Goal: Contribute content: Add original content to the website for others to see

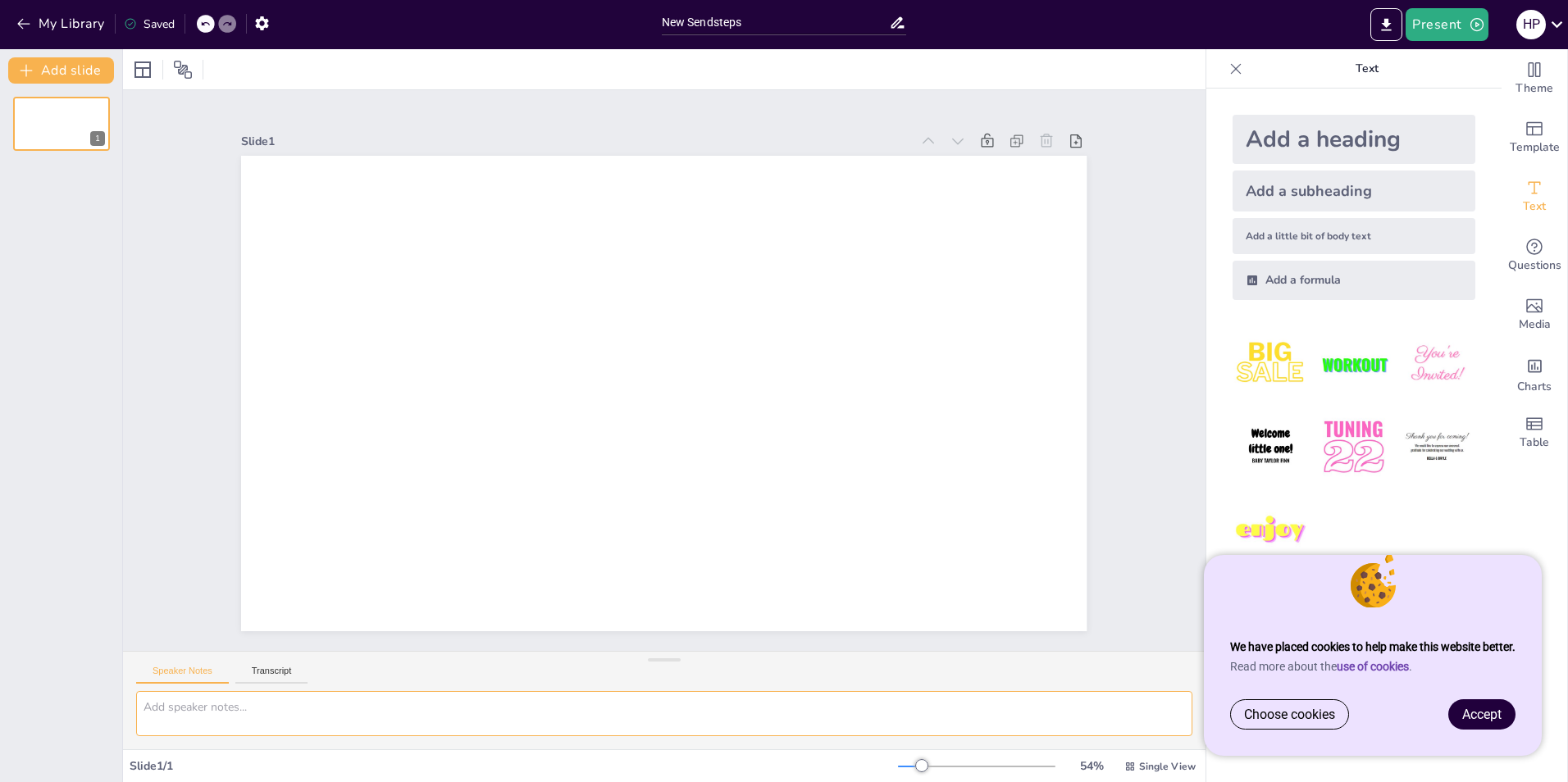
click at [227, 735] on textarea at bounding box center [664, 713] width 1056 height 45
click at [1471, 709] on span "Accept" at bounding box center [1482, 714] width 40 height 16
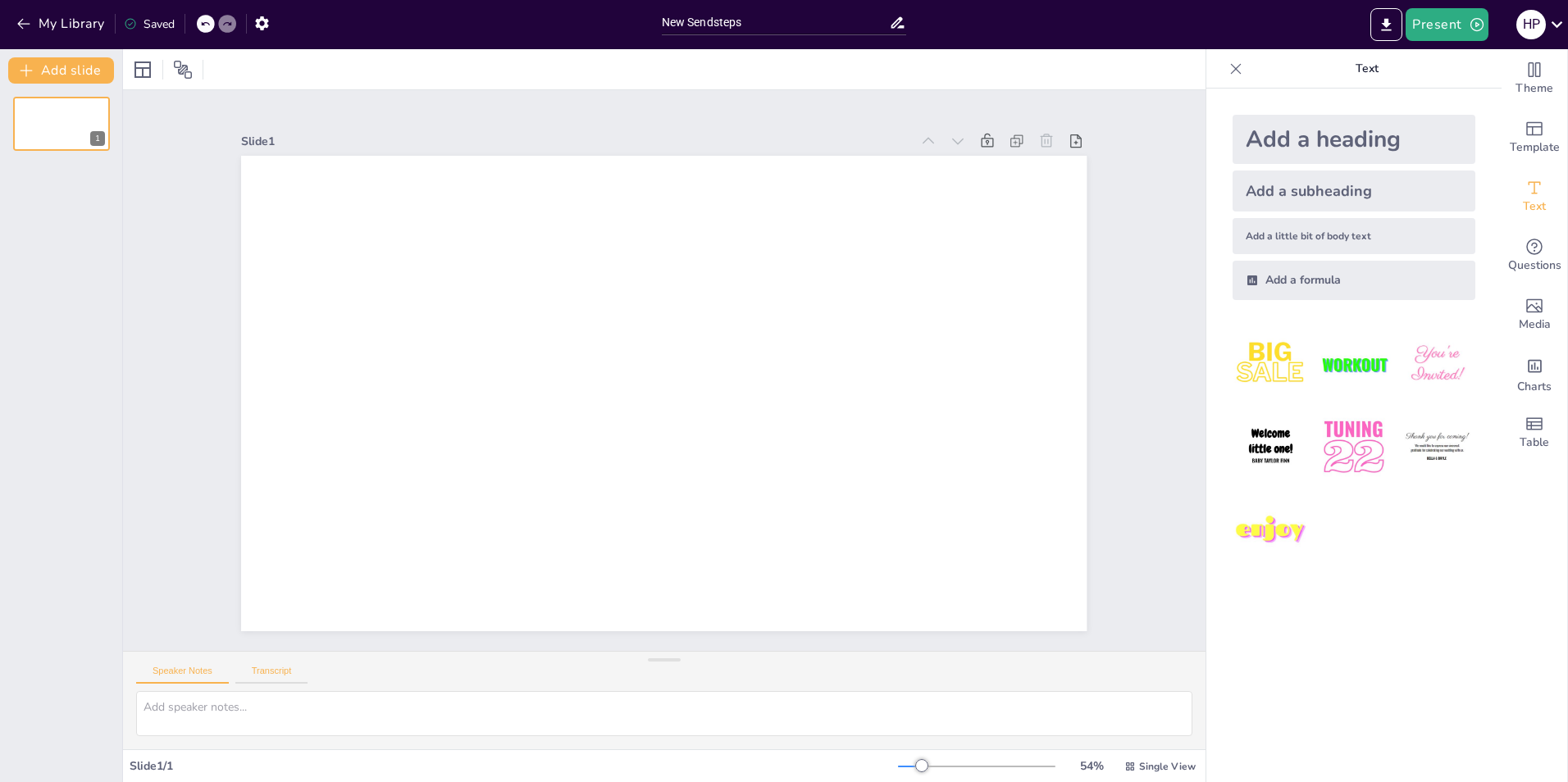
click at [274, 673] on button "Transcript" at bounding box center [272, 674] width 73 height 18
click at [204, 674] on button "Speaker Notes" at bounding box center [182, 674] width 92 height 18
click at [18, 21] on icon "button" at bounding box center [23, 23] width 16 height 16
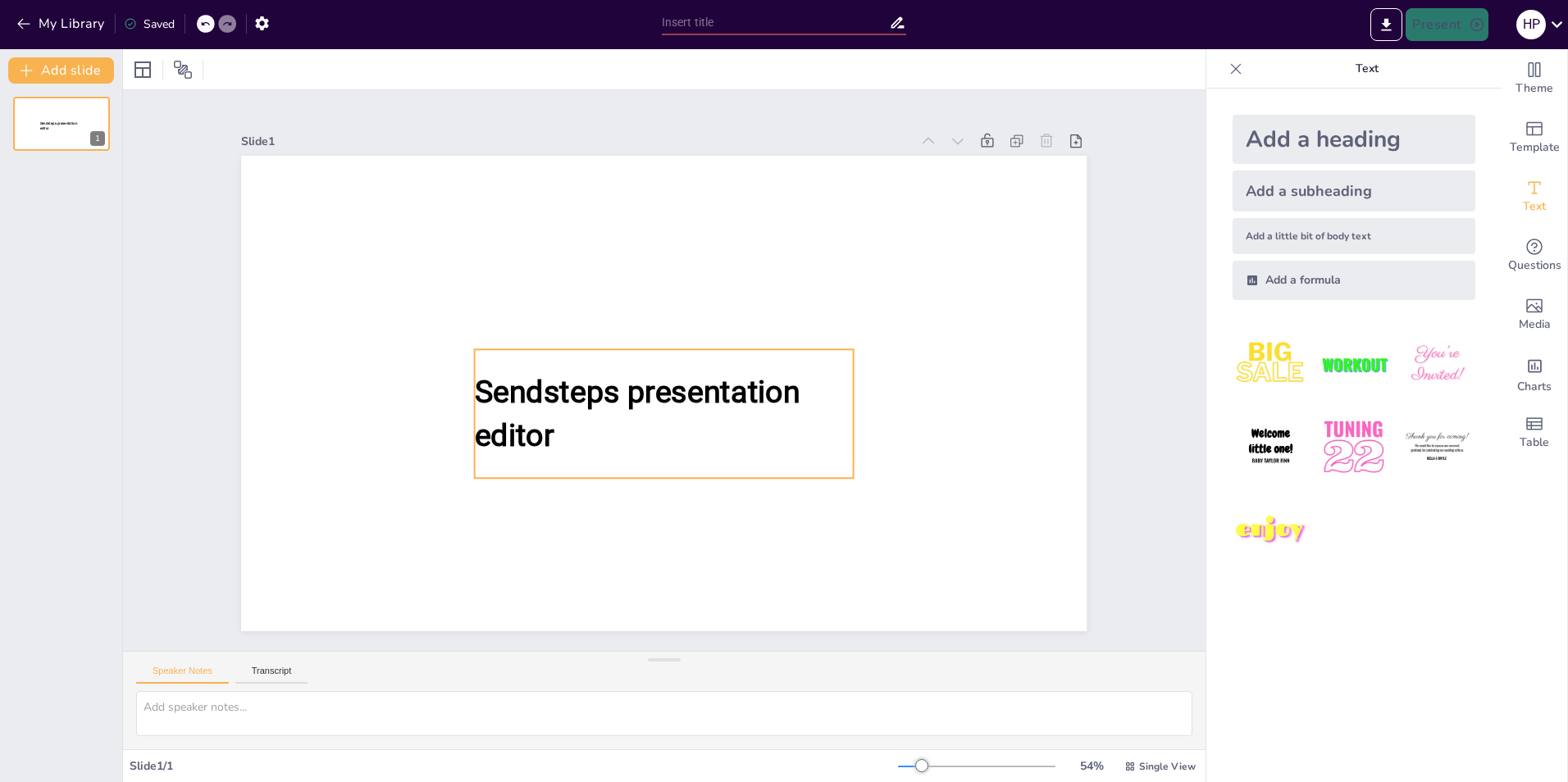
type input "New Sendsteps"
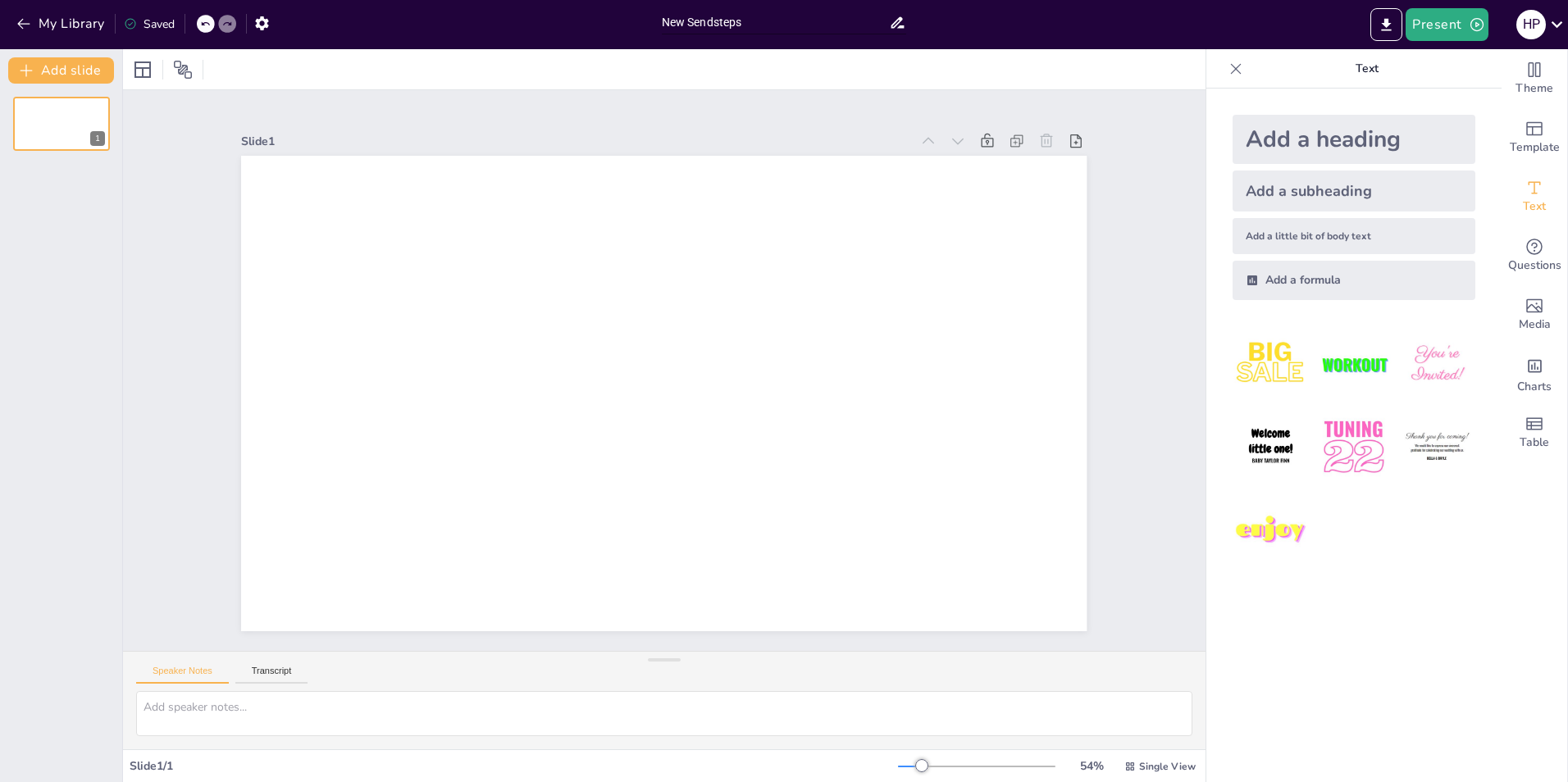
click at [687, 23] on input "New Sendsteps" at bounding box center [775, 22] width 228 height 24
click at [267, 705] on textarea at bounding box center [664, 713] width 1056 height 45
click at [270, 673] on button "Transcript" at bounding box center [272, 674] width 73 height 18
click at [199, 679] on button "Speaker Notes" at bounding box center [182, 674] width 92 height 18
click at [255, 673] on button "Transcript" at bounding box center [272, 674] width 73 height 18
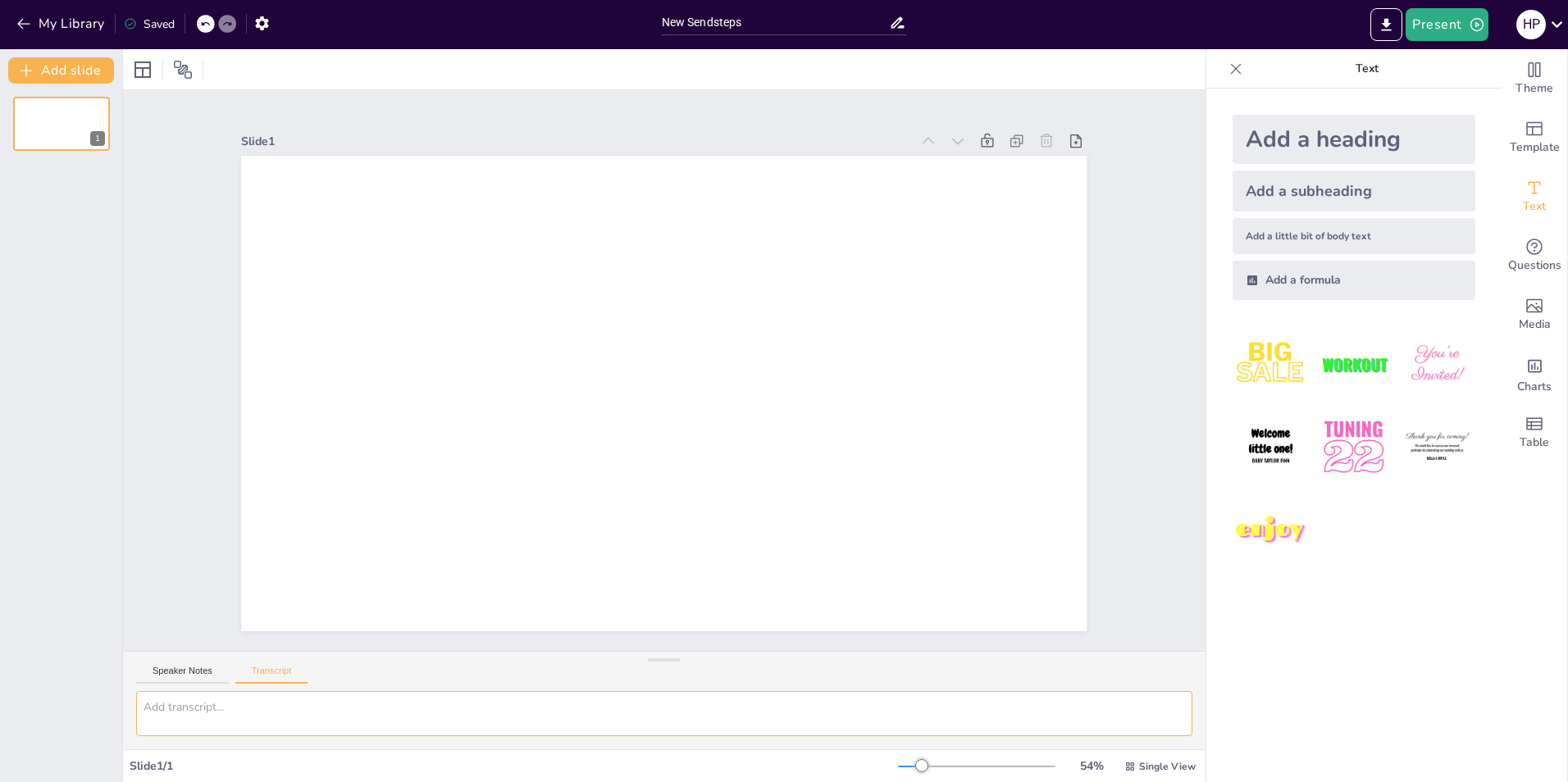
click at [236, 723] on textarea at bounding box center [664, 713] width 1056 height 45
click at [432, 713] on textarea at bounding box center [664, 713] width 1056 height 45
click at [1311, 119] on div "Add a heading" at bounding box center [1353, 139] width 242 height 49
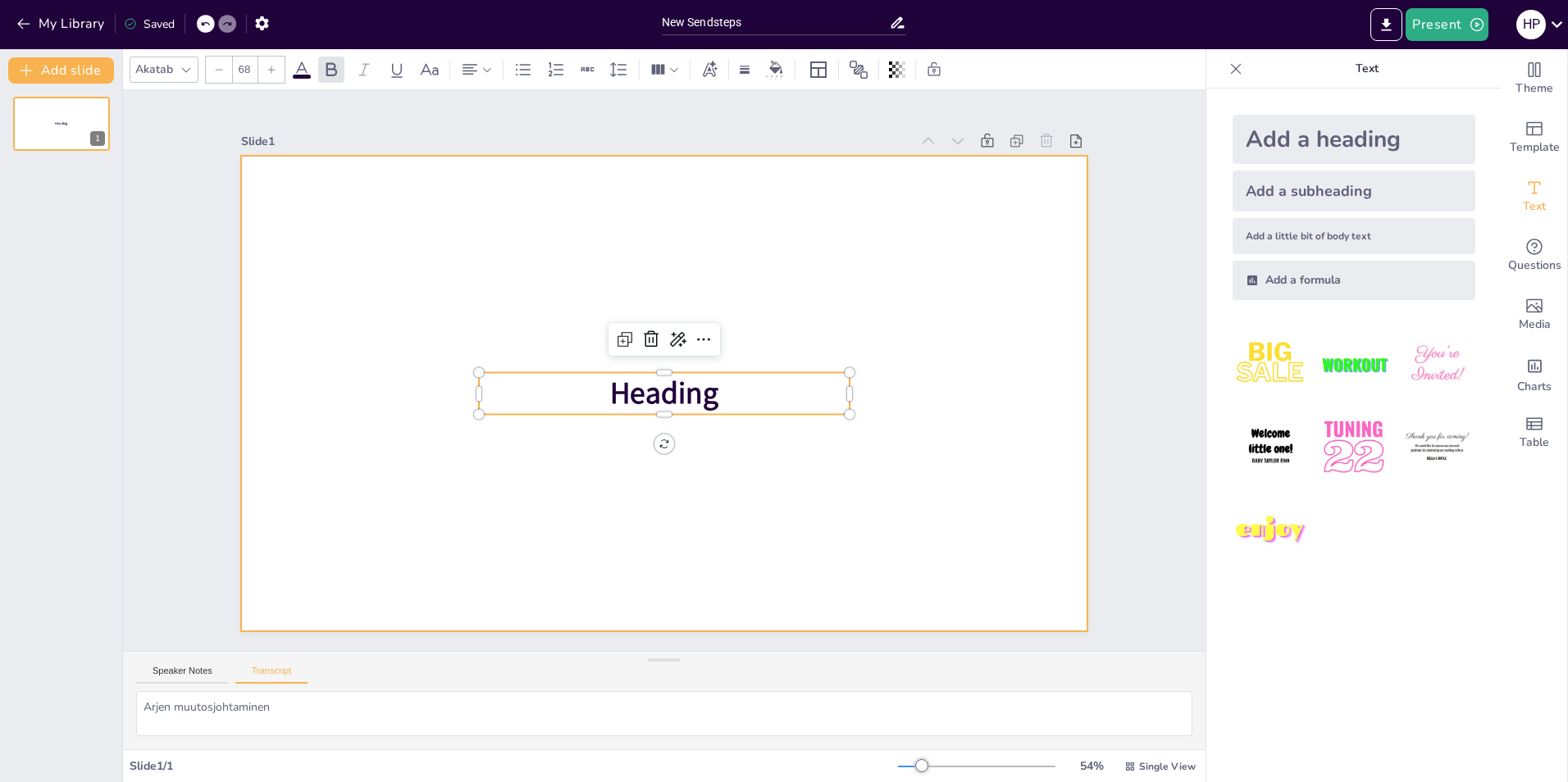
click at [655, 378] on span "Heading" at bounding box center [663, 394] width 108 height 41
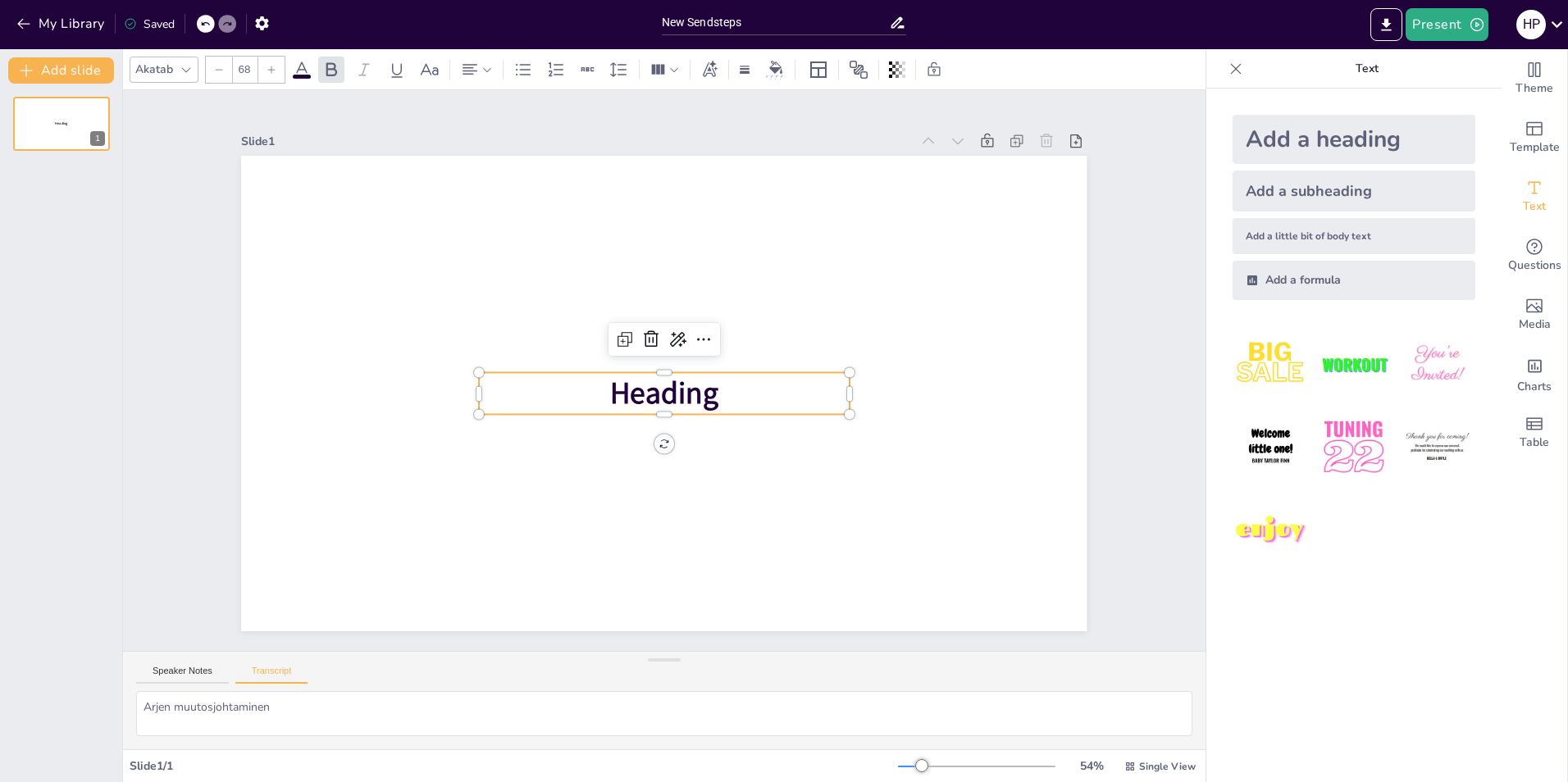
click at [658, 378] on span "Heading" at bounding box center [663, 394] width 108 height 41
click at [304, 706] on textarea "Arjen muutosjohtaminen" at bounding box center [664, 713] width 1056 height 45
type textarea "Arjen muutosjohtaminen"
click at [687, 360] on div at bounding box center [663, 364] width 370 height 13
click at [681, 385] on span "Heading" at bounding box center [663, 393] width 108 height 41
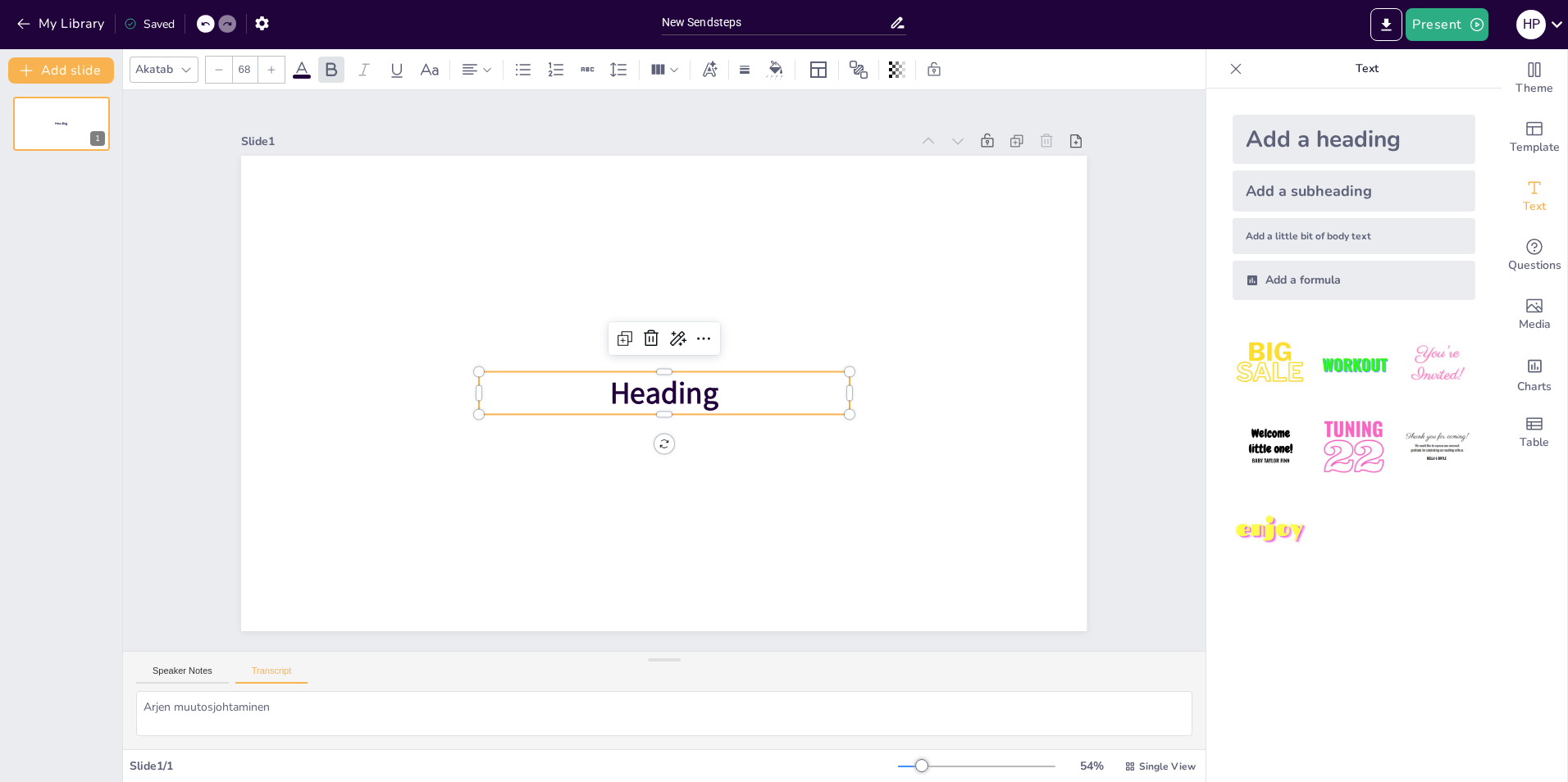
click at [687, 385] on span "Heading" at bounding box center [663, 393] width 108 height 41
click at [715, 387] on p "Heading" at bounding box center [663, 393] width 370 height 41
click at [33, 22] on button "My Library" at bounding box center [61, 23] width 99 height 26
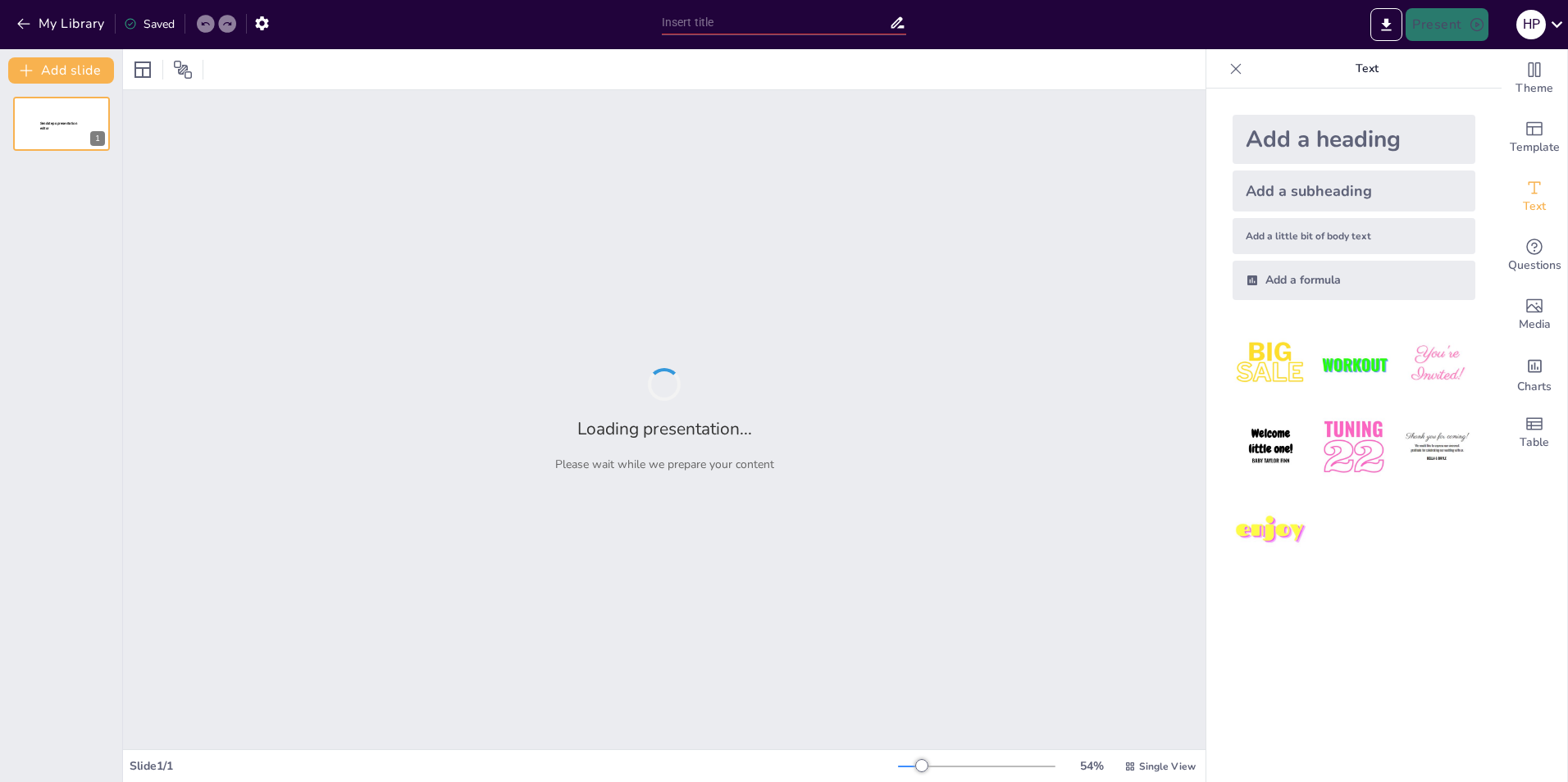
type input "Arjen muutosjohtaminen: Oppiminen ja jatkuva kehitys tiimissä"
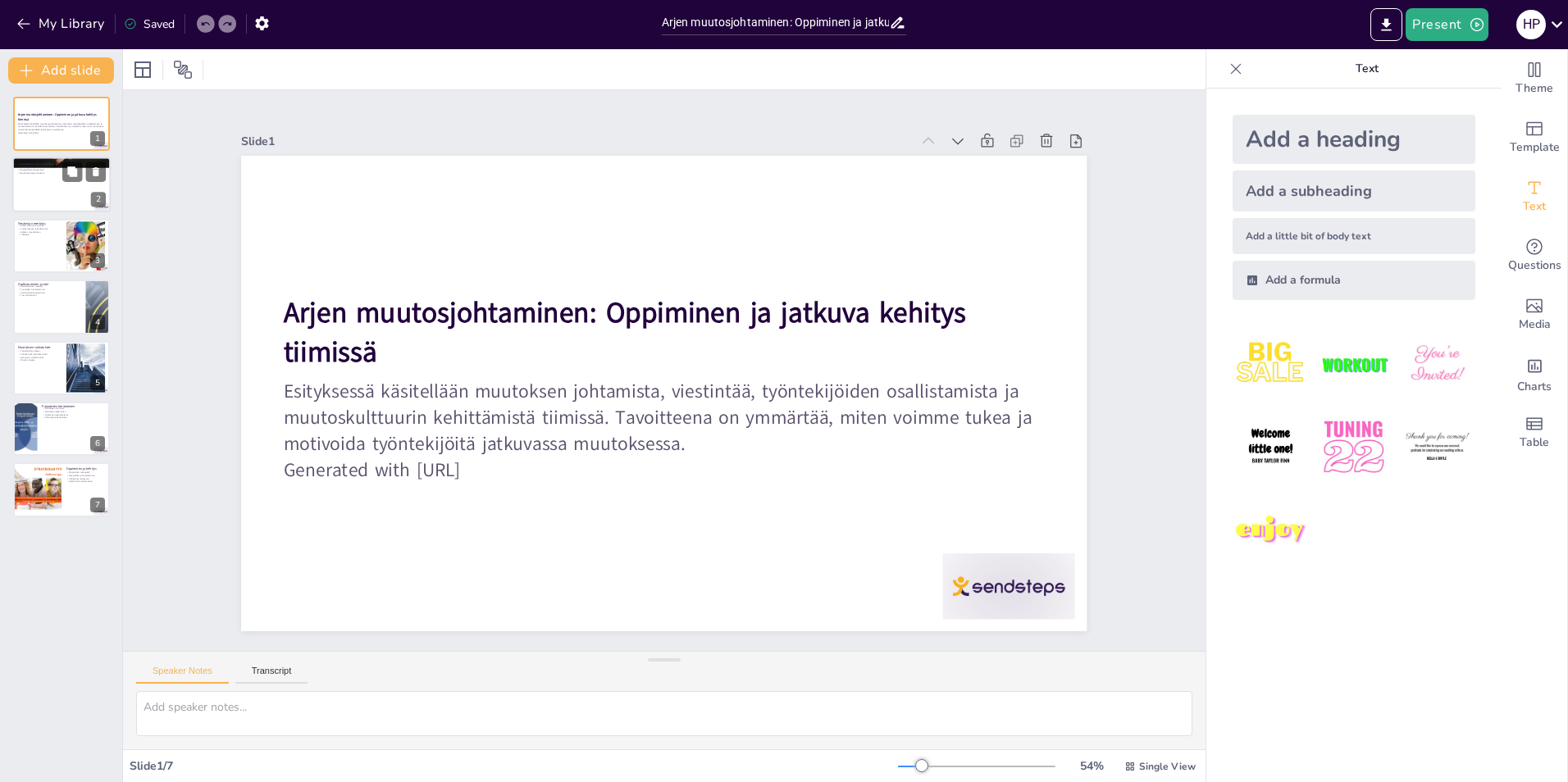
click at [34, 182] on div at bounding box center [61, 185] width 98 height 56
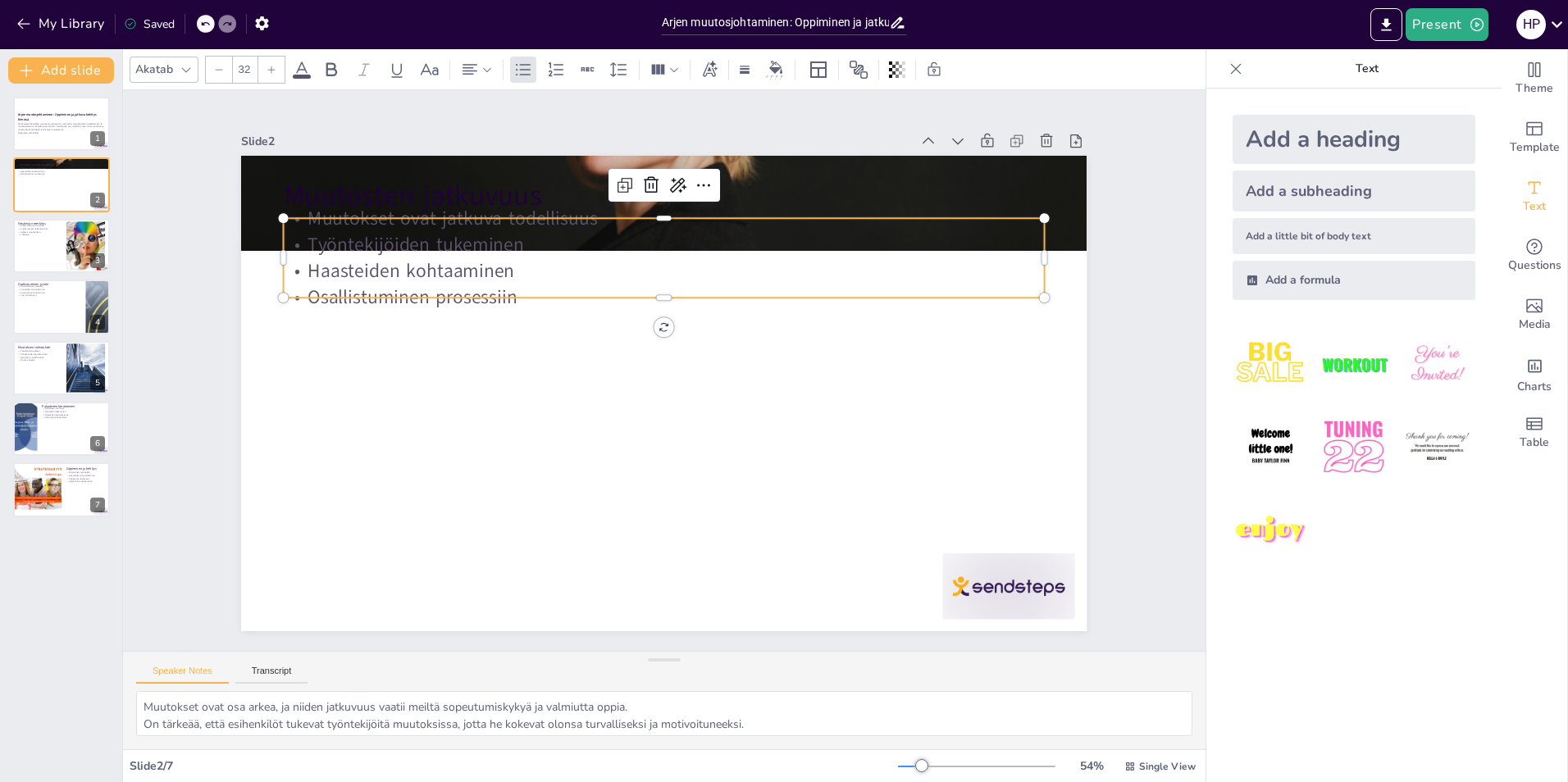
click at [411, 275] on p "Haasteiden kohtaaminen" at bounding box center [664, 271] width 761 height 26
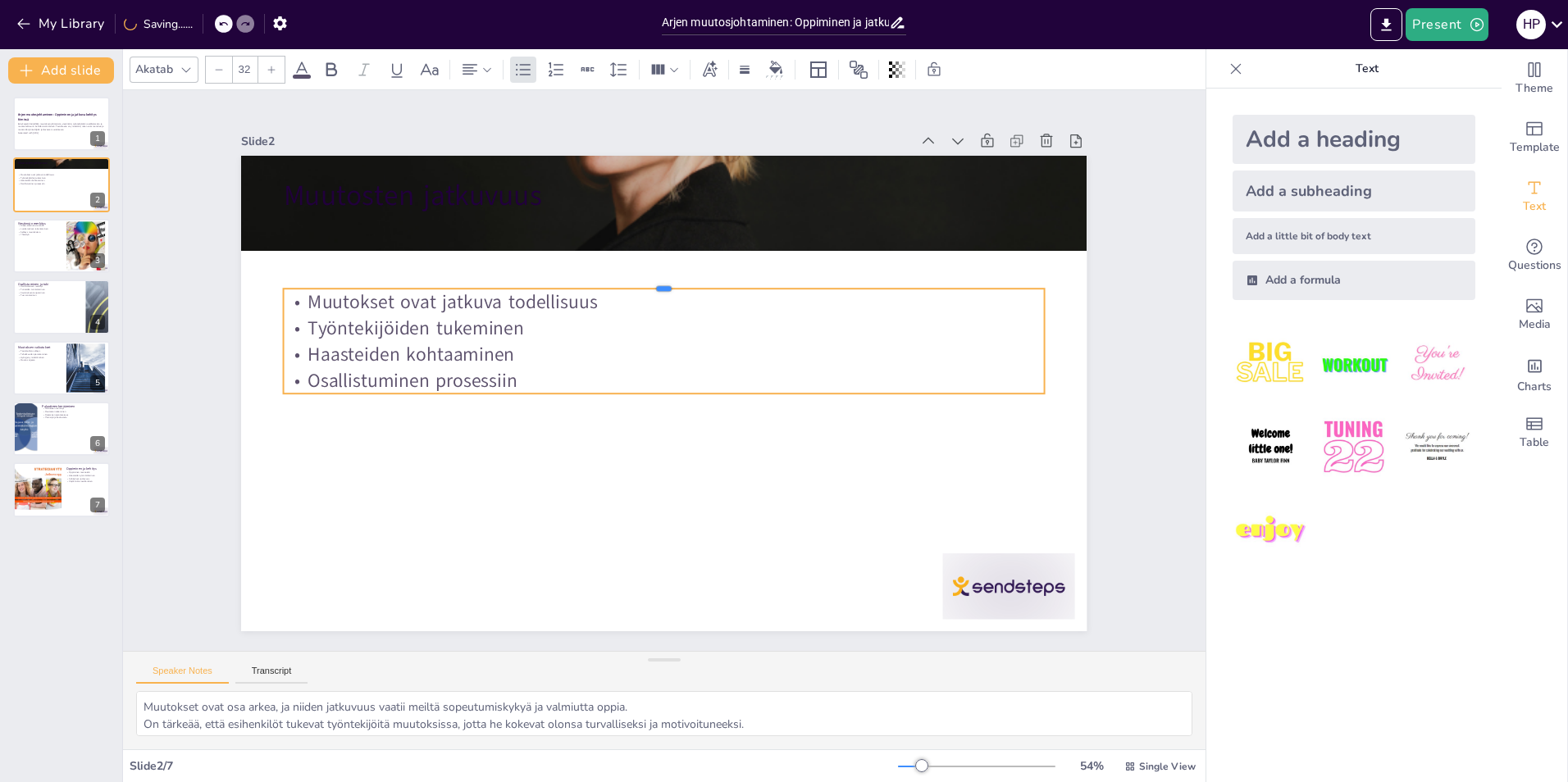
drag, startPoint x: 405, startPoint y: 209, endPoint x: 395, endPoint y: 296, distance: 87.6
click at [395, 296] on div "Muutosten jatkuvuus Muutokset ovat jatkuva todellisuus Työntekijöiden tukeminen…" at bounding box center [662, 393] width 890 height 561
click at [588, 345] on p "Haasteiden kohtaaminen" at bounding box center [664, 353] width 761 height 26
click at [543, 372] on p "Osallistuminen prosessiin" at bounding box center [663, 380] width 759 height 106
click at [77, 230] on icon at bounding box center [72, 232] width 9 height 9
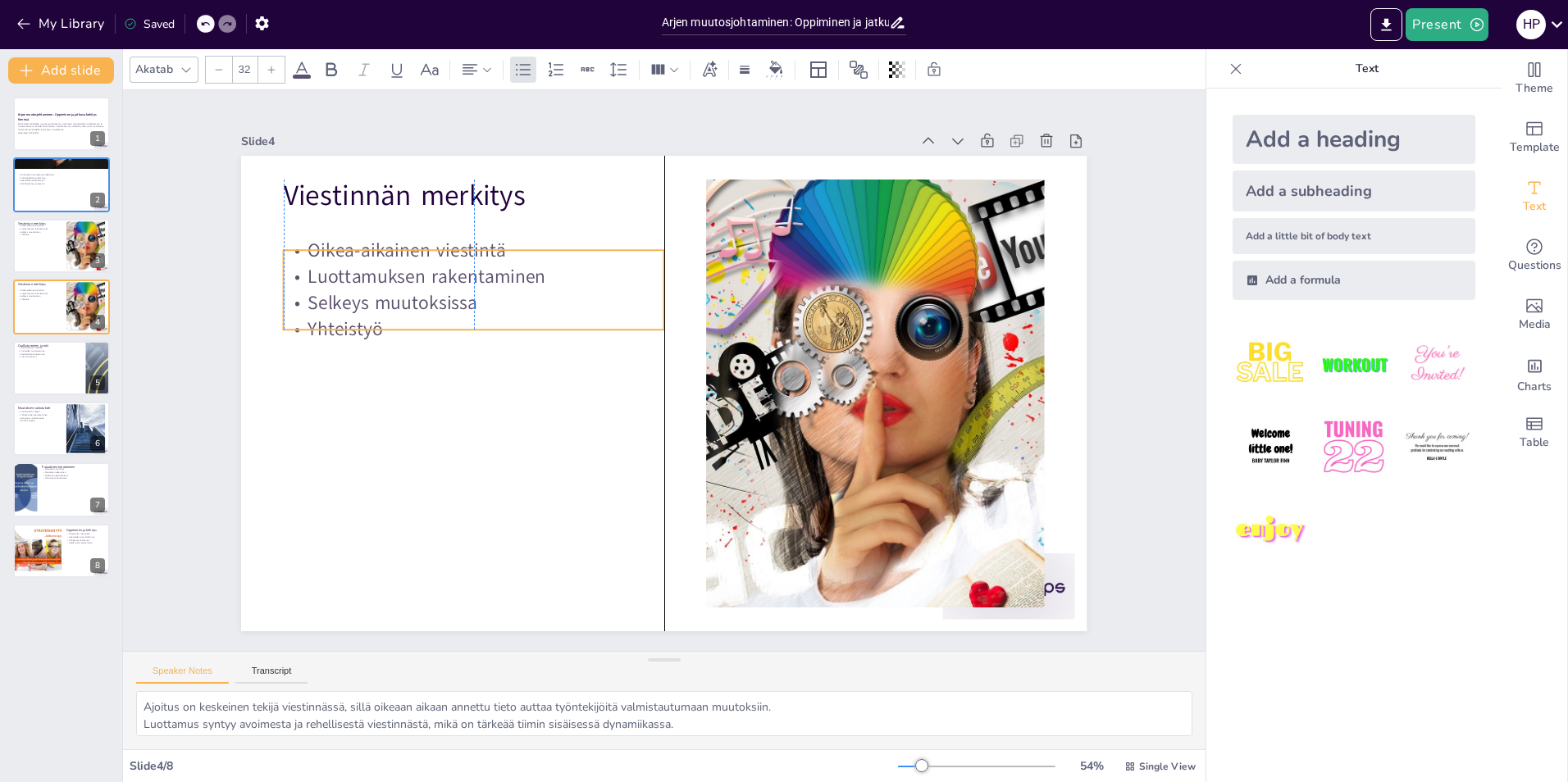
drag, startPoint x: 373, startPoint y: 244, endPoint x: 368, endPoint y: 276, distance: 32.4
click at [368, 276] on p "Luottamuksen rakentaminen" at bounding box center [498, 240] width 378 height 105
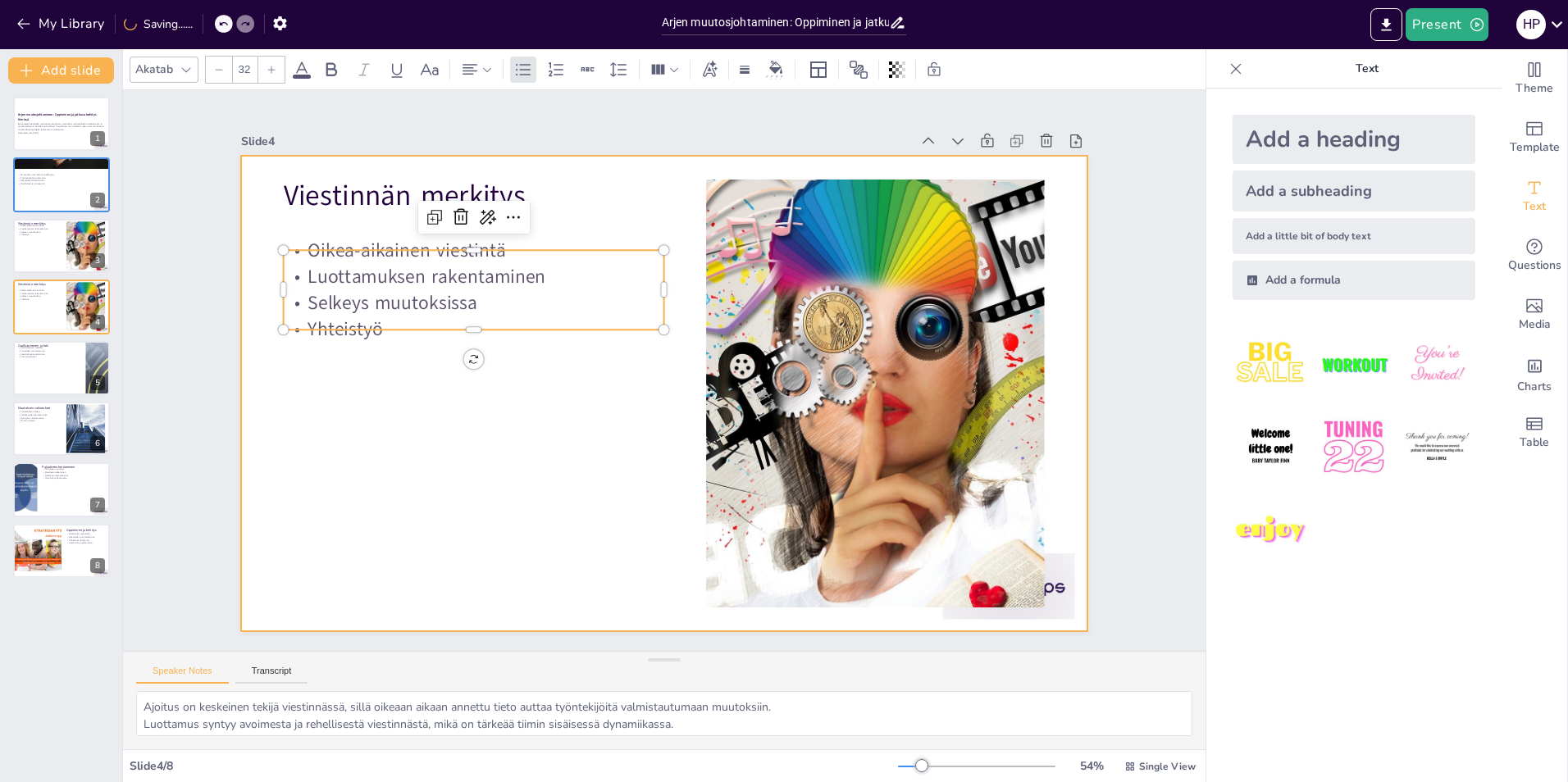
click at [379, 400] on div at bounding box center [662, 392] width 890 height 561
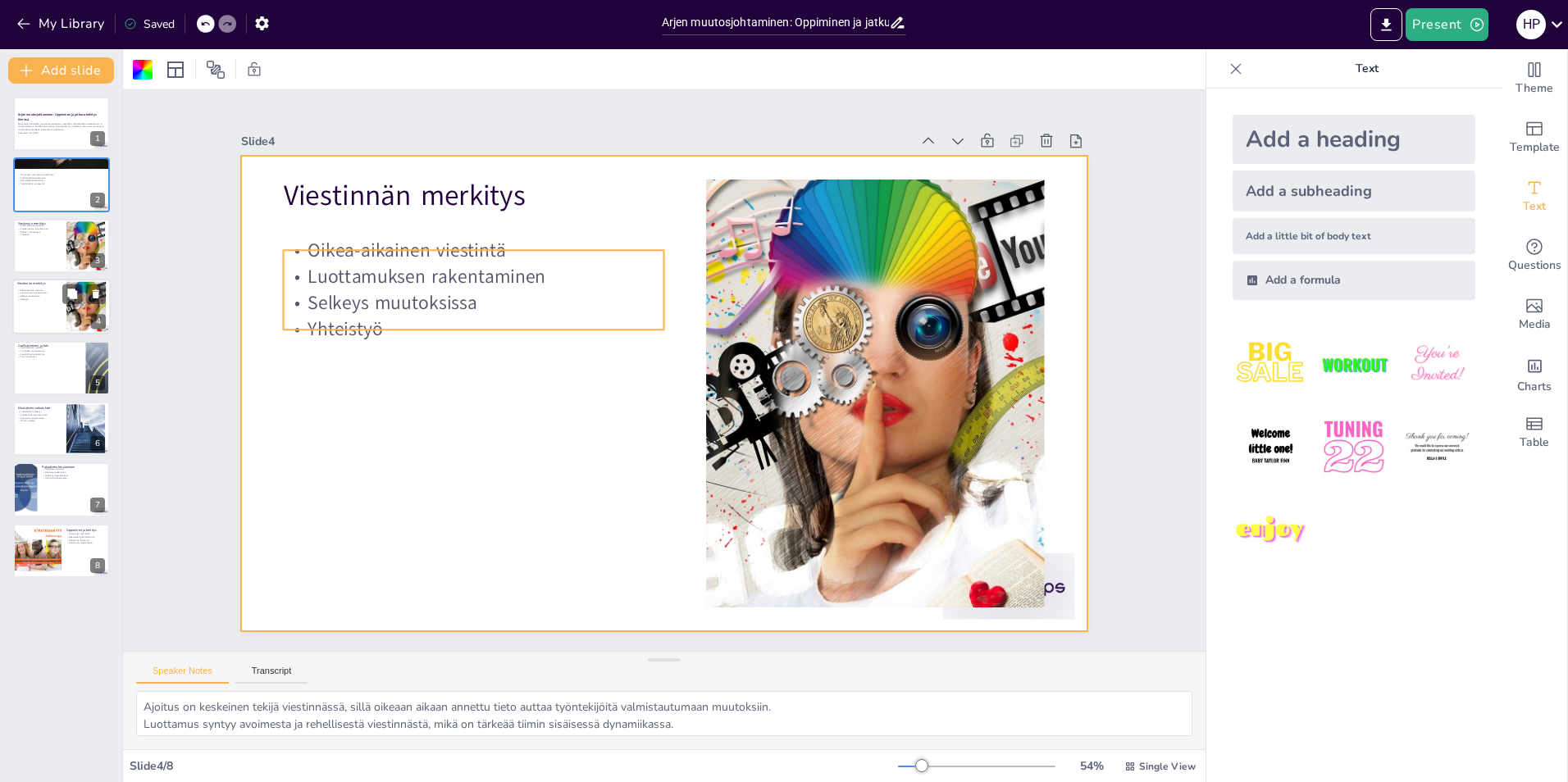
click at [41, 297] on p "Yhteistyö" at bounding box center [39, 299] width 44 height 3
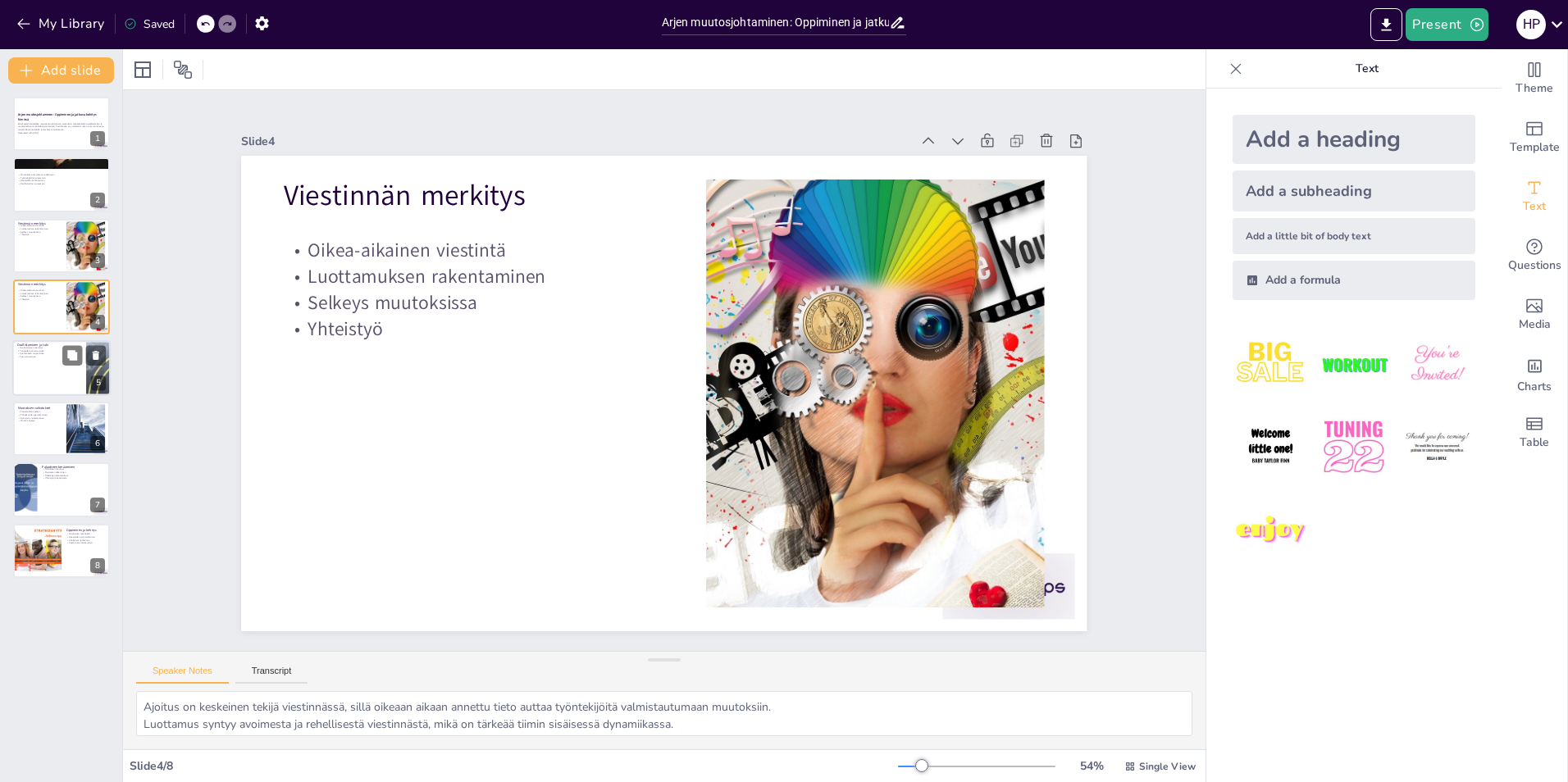
click at [41, 363] on div at bounding box center [61, 368] width 98 height 56
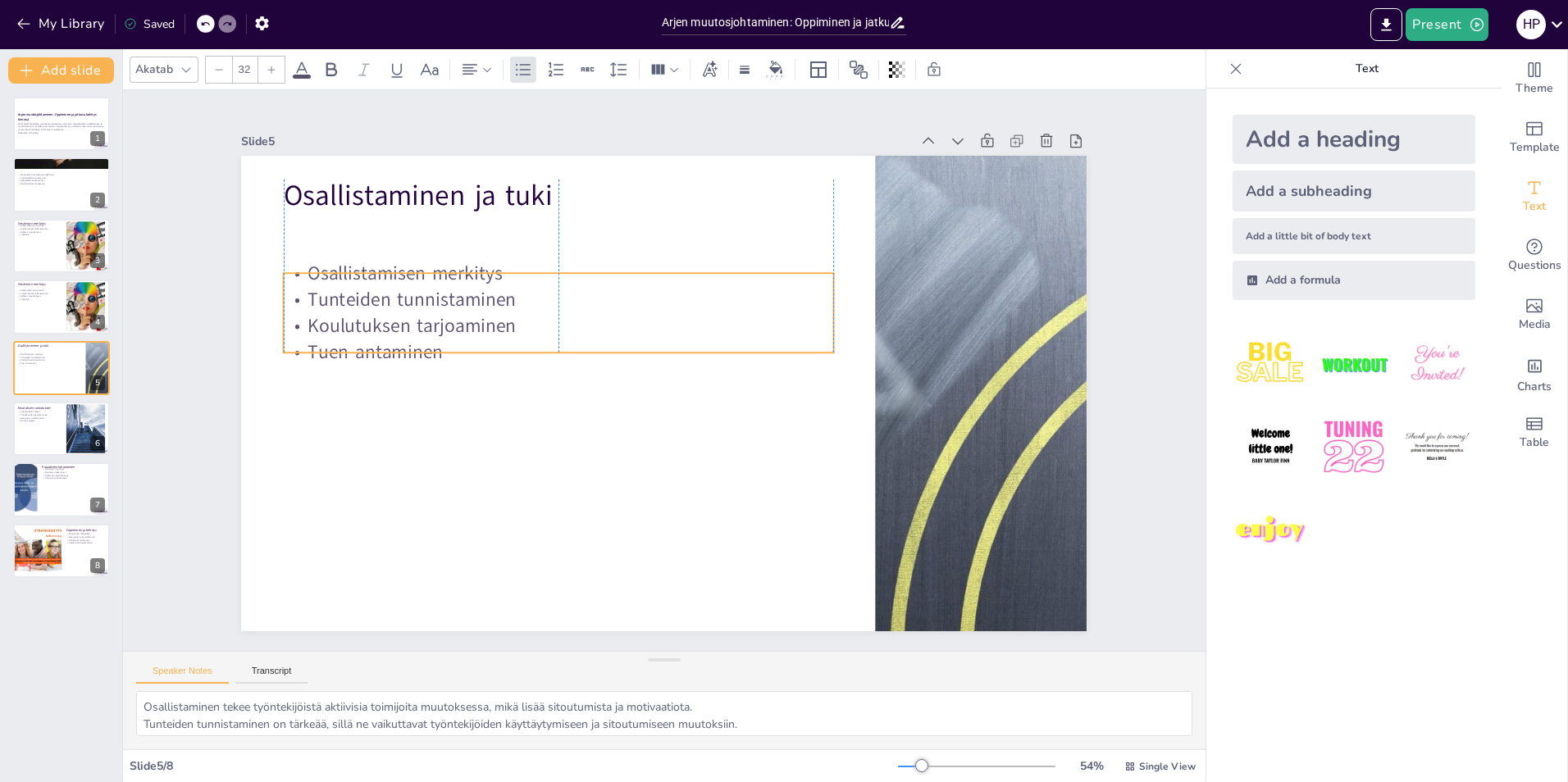
drag, startPoint x: 366, startPoint y: 257, endPoint x: 360, endPoint y: 311, distance: 54.3
click at [360, 311] on p "Koulutuksen tarjoaminen" at bounding box center [564, 315] width 549 height 84
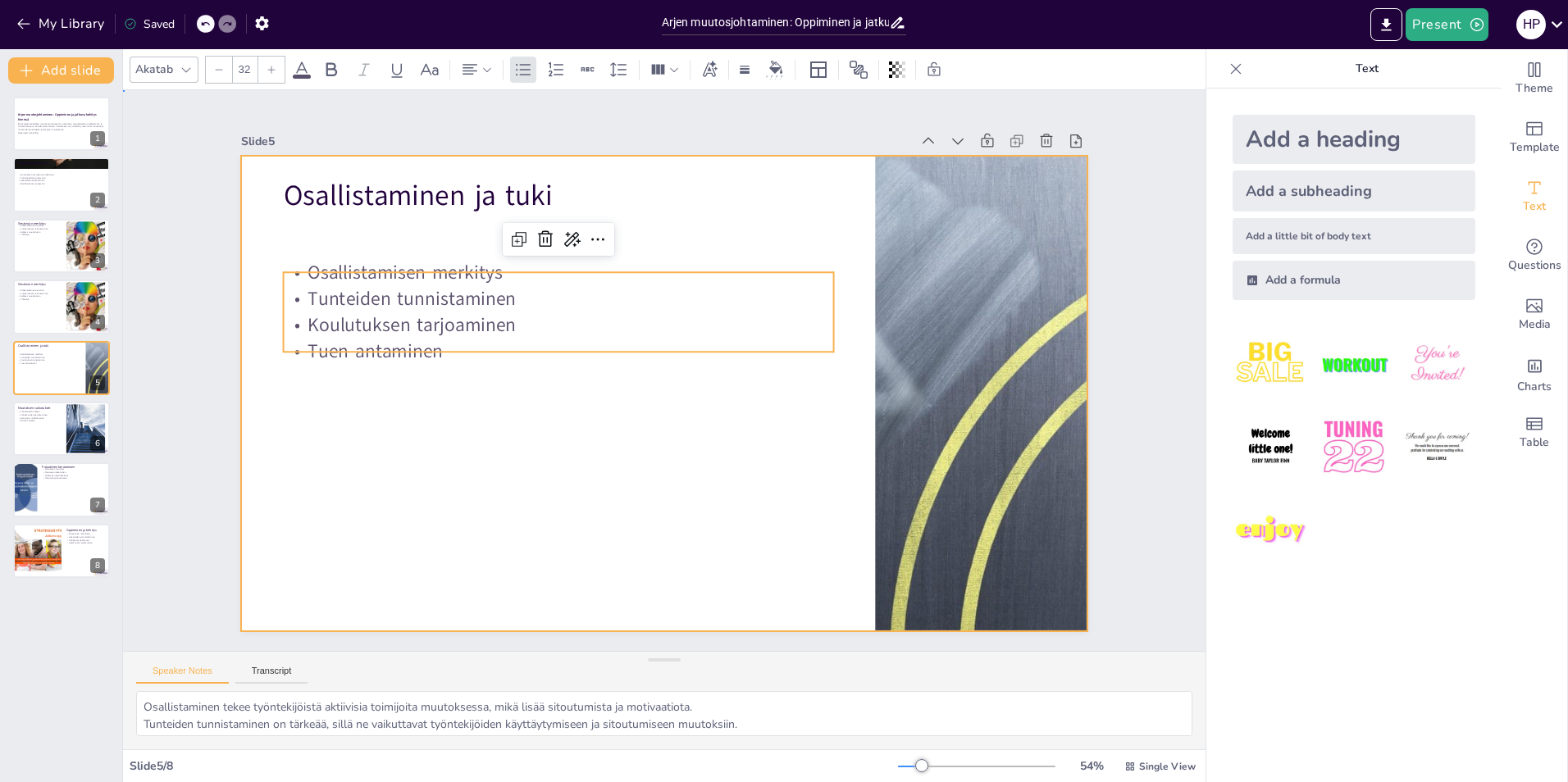
click at [367, 435] on div at bounding box center [663, 393] width 845 height 475
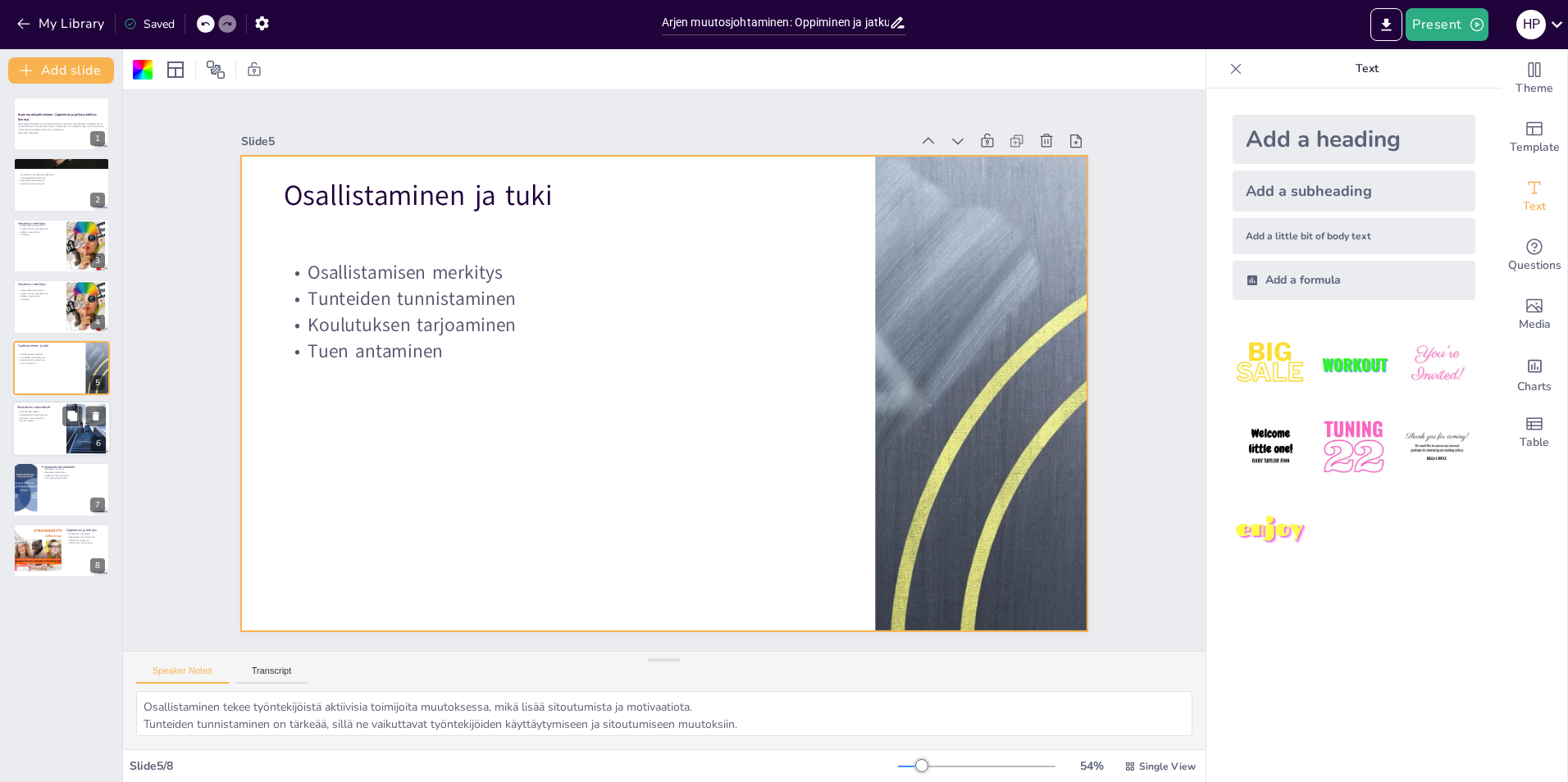
click at [24, 414] on p "Tehokkuuden parantaminen" at bounding box center [39, 415] width 44 height 3
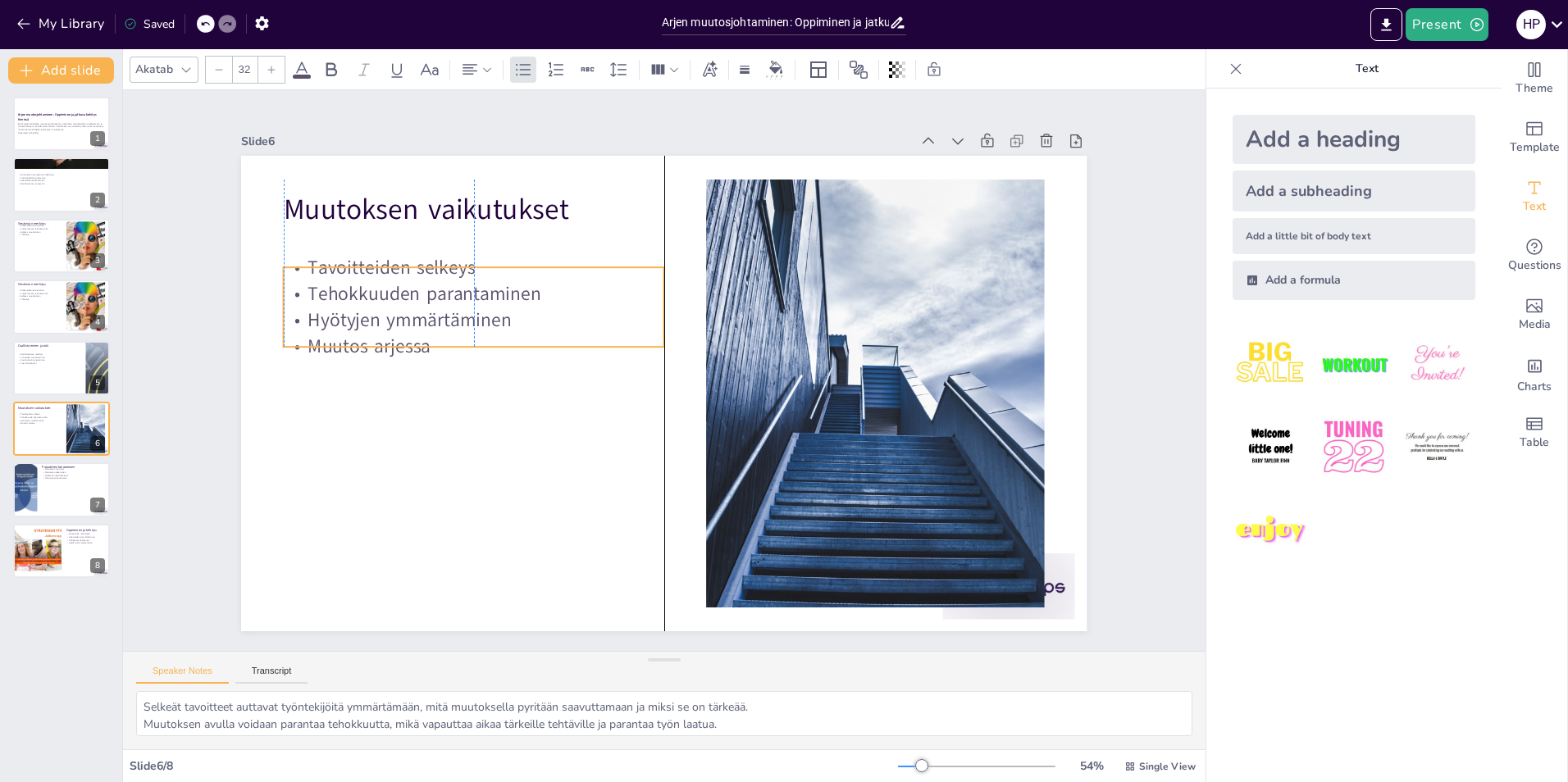
drag, startPoint x: 347, startPoint y: 283, endPoint x: 342, endPoint y: 303, distance: 20.6
click at [342, 307] on p "Hyötyjen ymmärtäminen" at bounding box center [474, 320] width 380 height 26
click at [32, 492] on div at bounding box center [25, 490] width 71 height 56
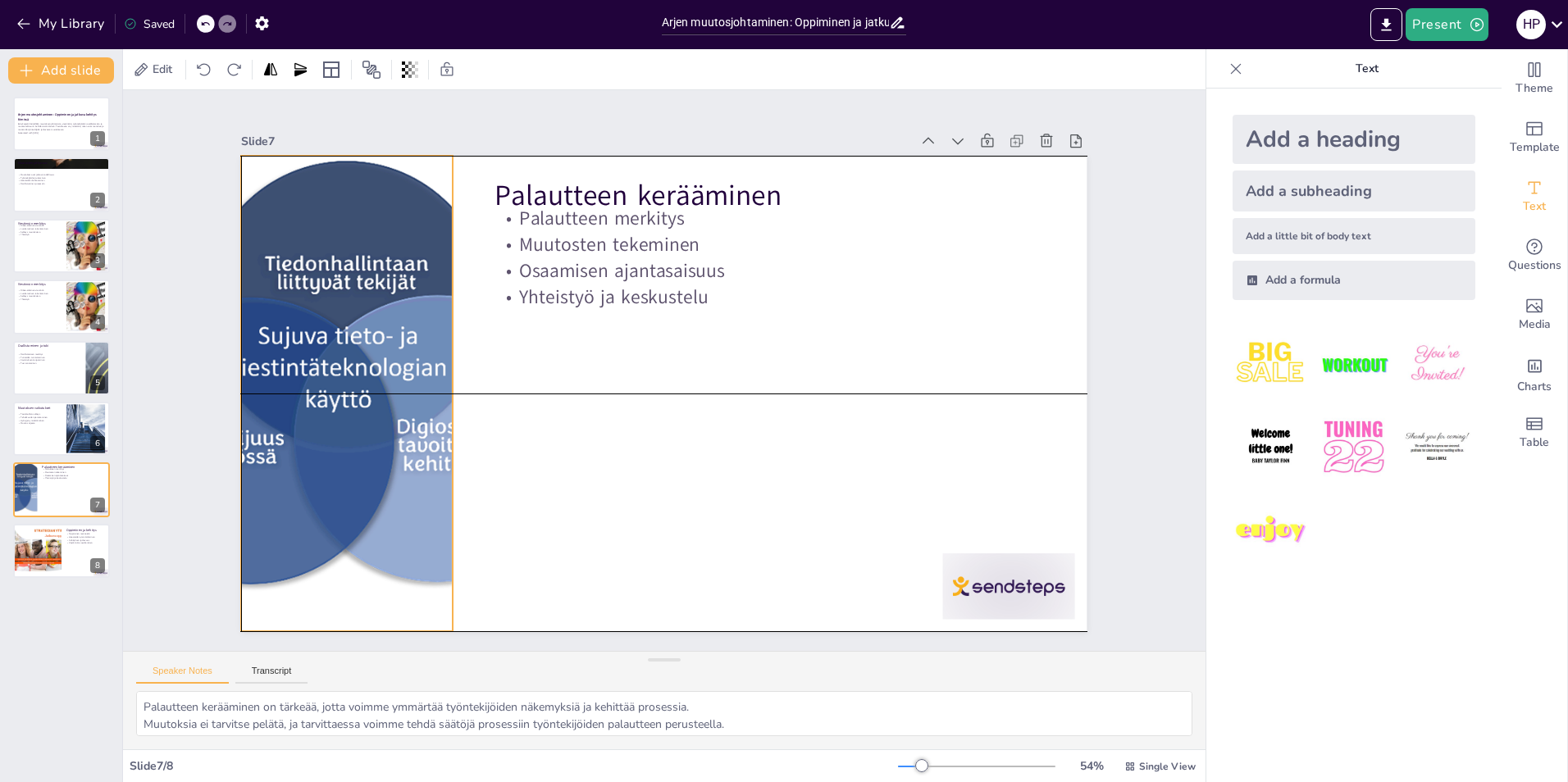
click at [291, 359] on div at bounding box center [347, 393] width 603 height 475
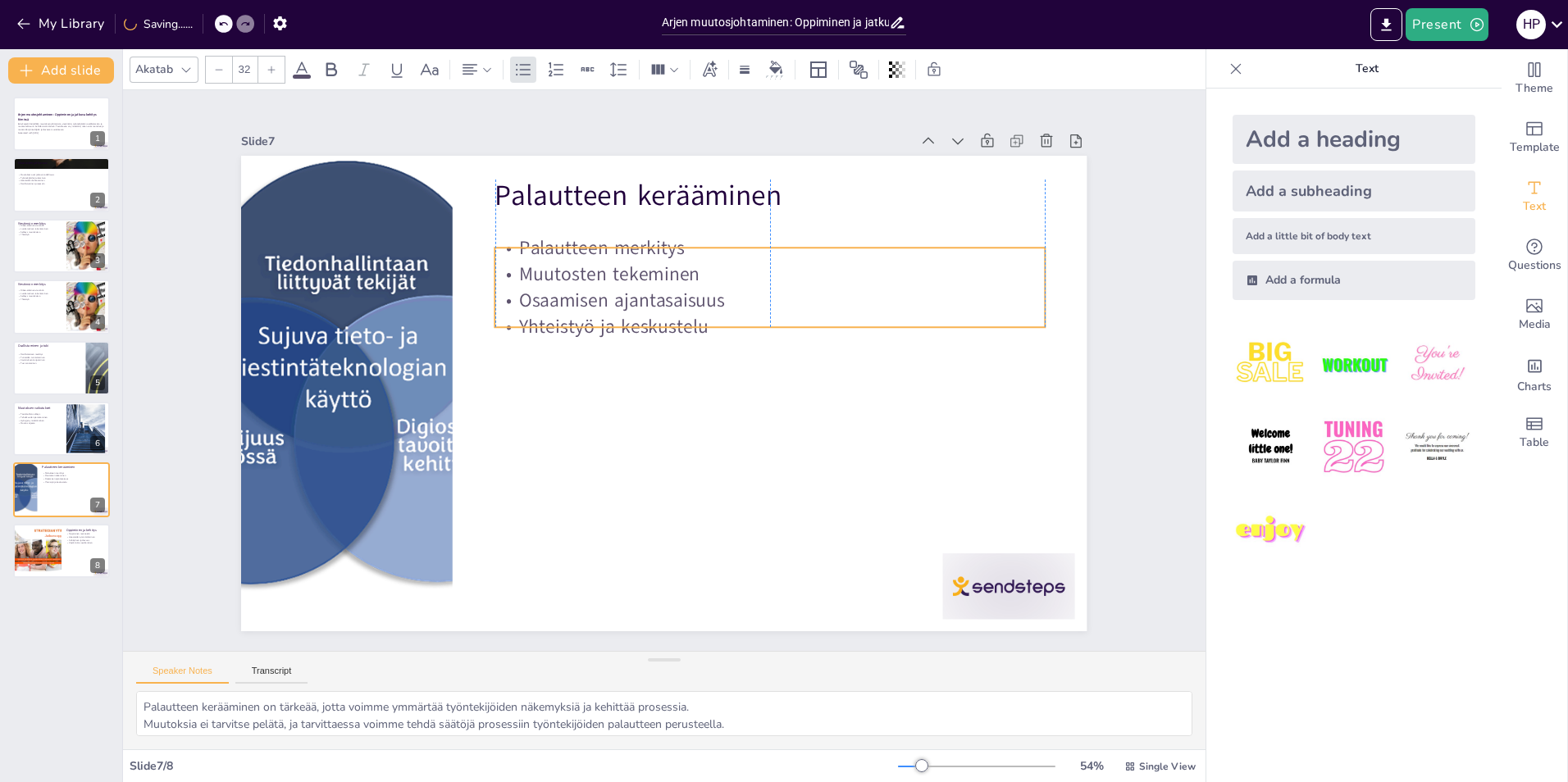
drag, startPoint x: 623, startPoint y: 258, endPoint x: 621, endPoint y: 267, distance: 9.2
click at [621, 267] on p "Muutosten tekeminen" at bounding box center [779, 285] width 549 height 84
click at [60, 472] on p "Palautteen merkitys" at bounding box center [73, 474] width 64 height 3
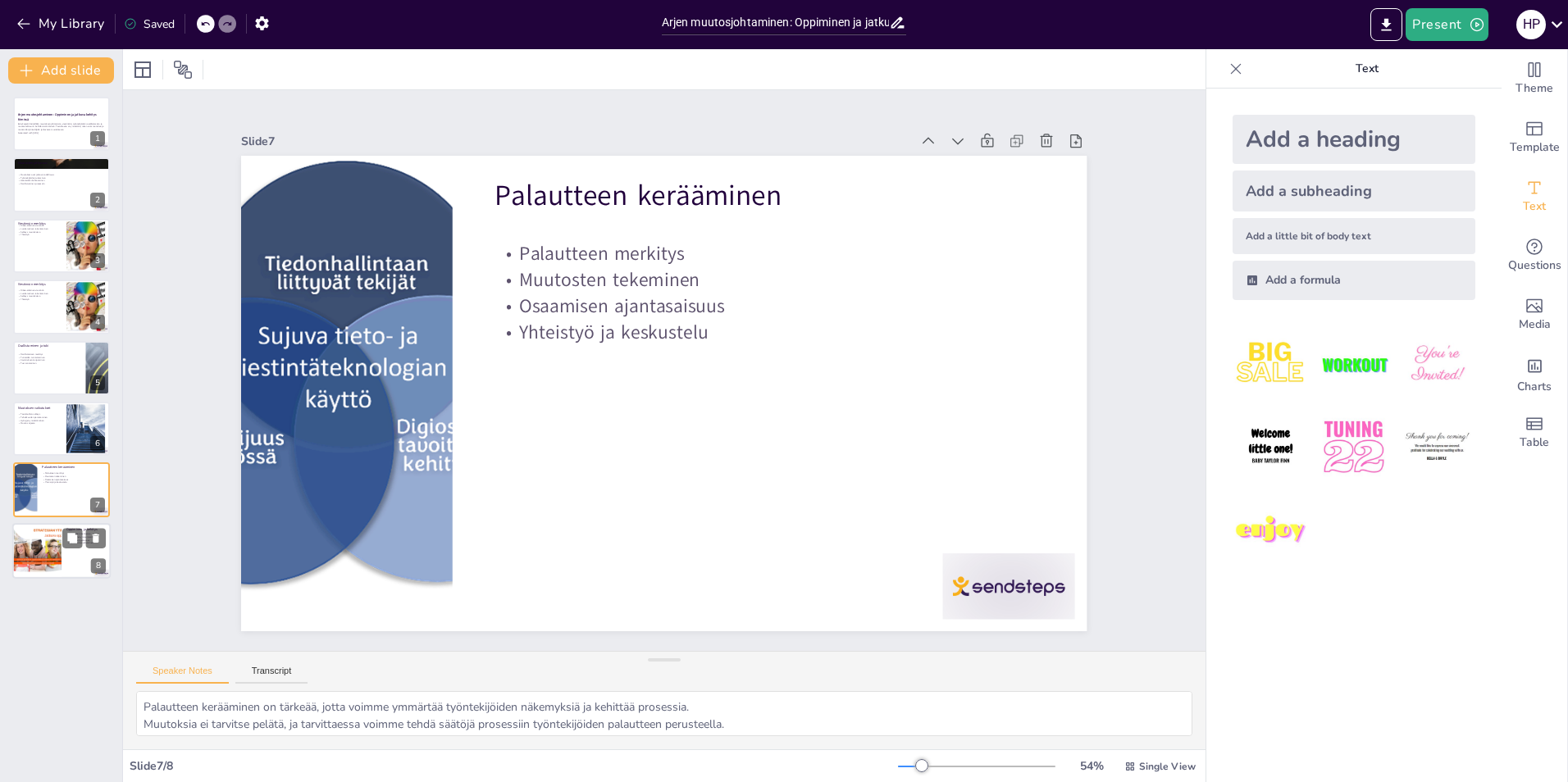
click at [39, 542] on div at bounding box center [37, 551] width 98 height 56
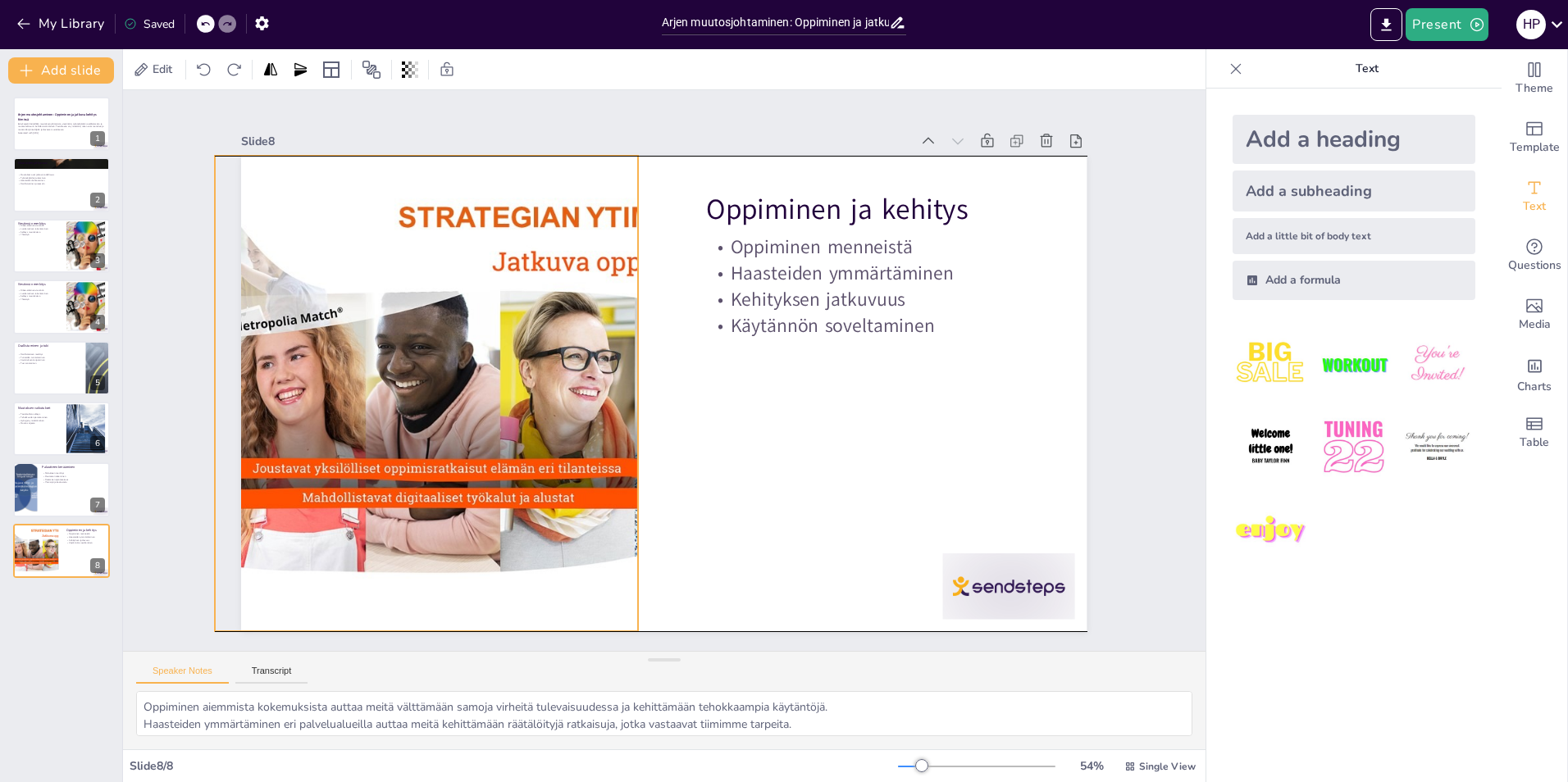
drag, startPoint x: 378, startPoint y: 438, endPoint x: 352, endPoint y: 440, distance: 26.1
click at [352, 440] on div at bounding box center [425, 368] width 890 height 561
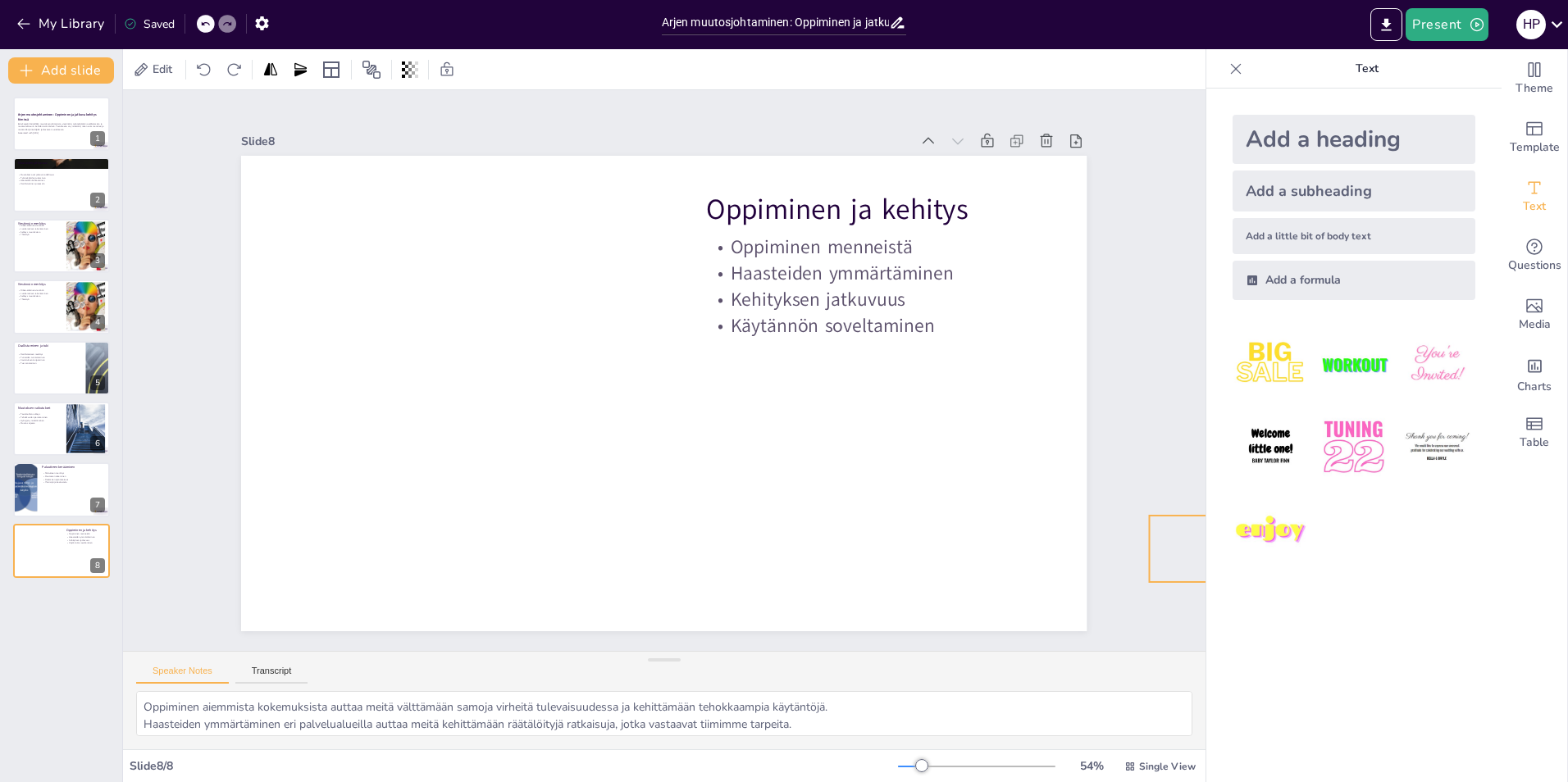
drag, startPoint x: 1006, startPoint y: 591, endPoint x: 1274, endPoint y: 554, distance: 270.5
click at [38, 493] on div at bounding box center [61, 490] width 98 height 56
type textarea "Palautteen kerääminen on tärkeää, jotta voimme ymmärtää työntekijöiden näkemyks…"
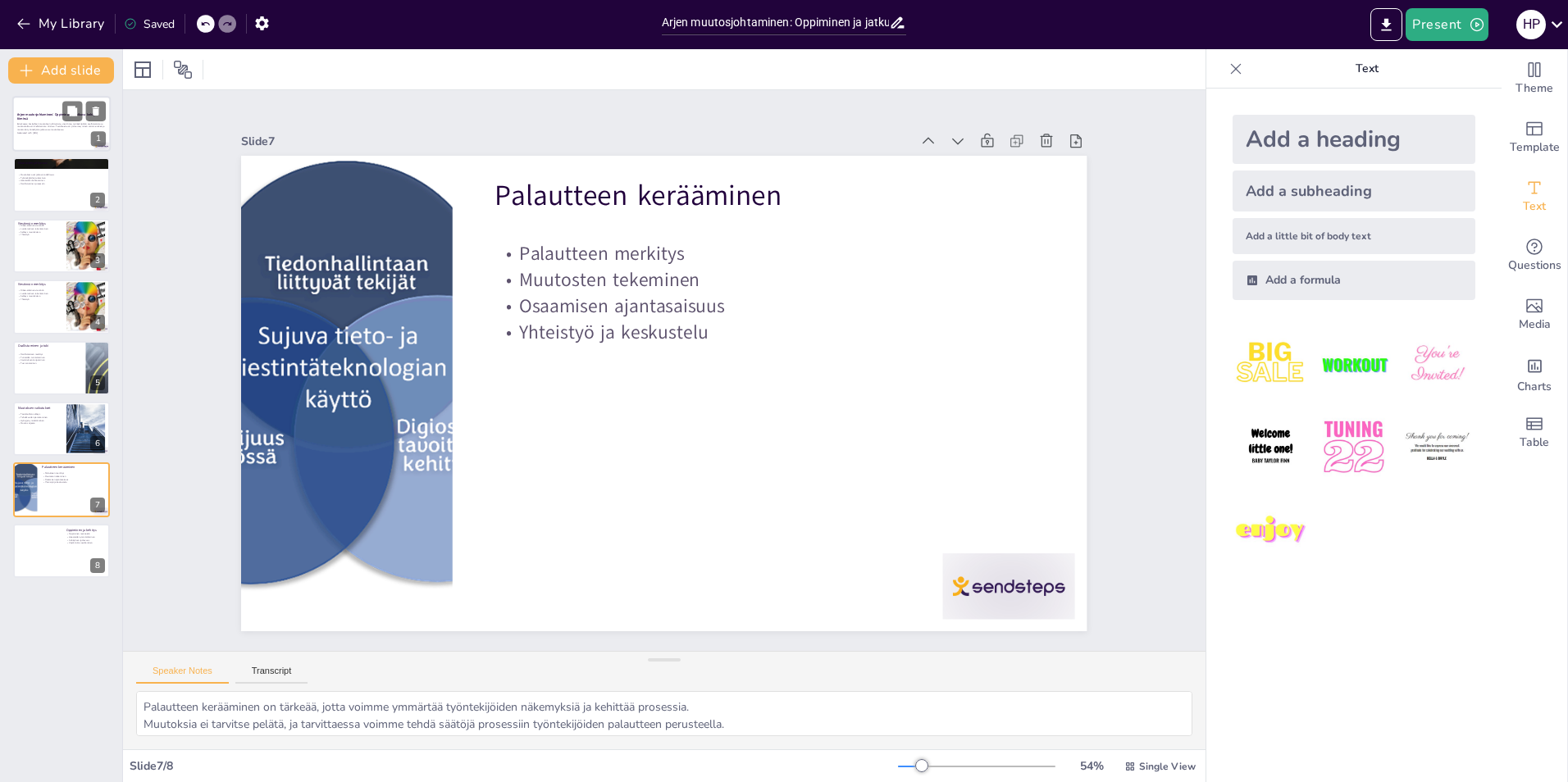
click at [26, 133] on p "Generated with [URL]" at bounding box center [61, 133] width 89 height 3
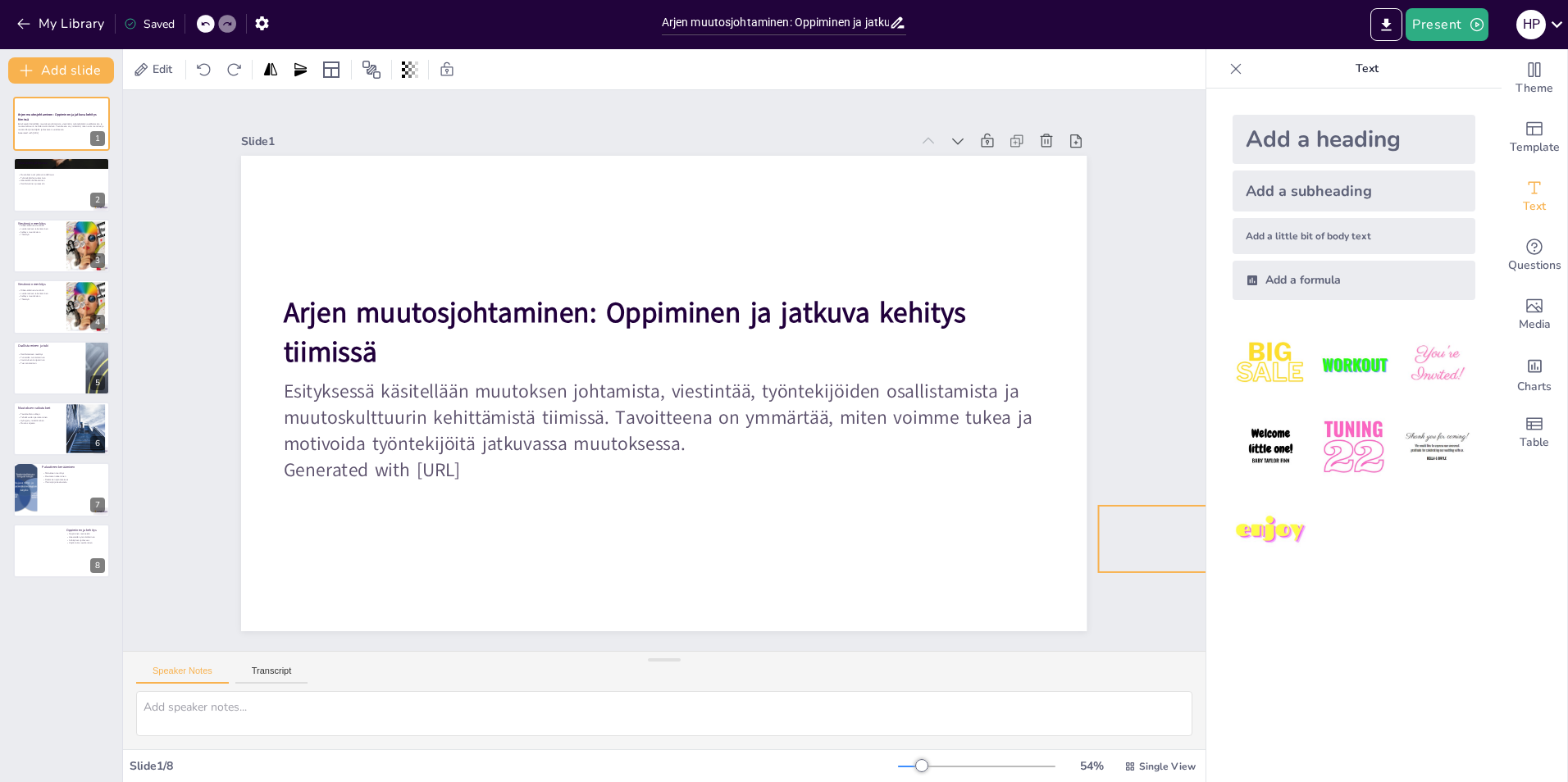
drag, startPoint x: 1053, startPoint y: 564, endPoint x: 1264, endPoint y: 505, distance: 219.1
click at [29, 187] on div at bounding box center [61, 185] width 98 height 56
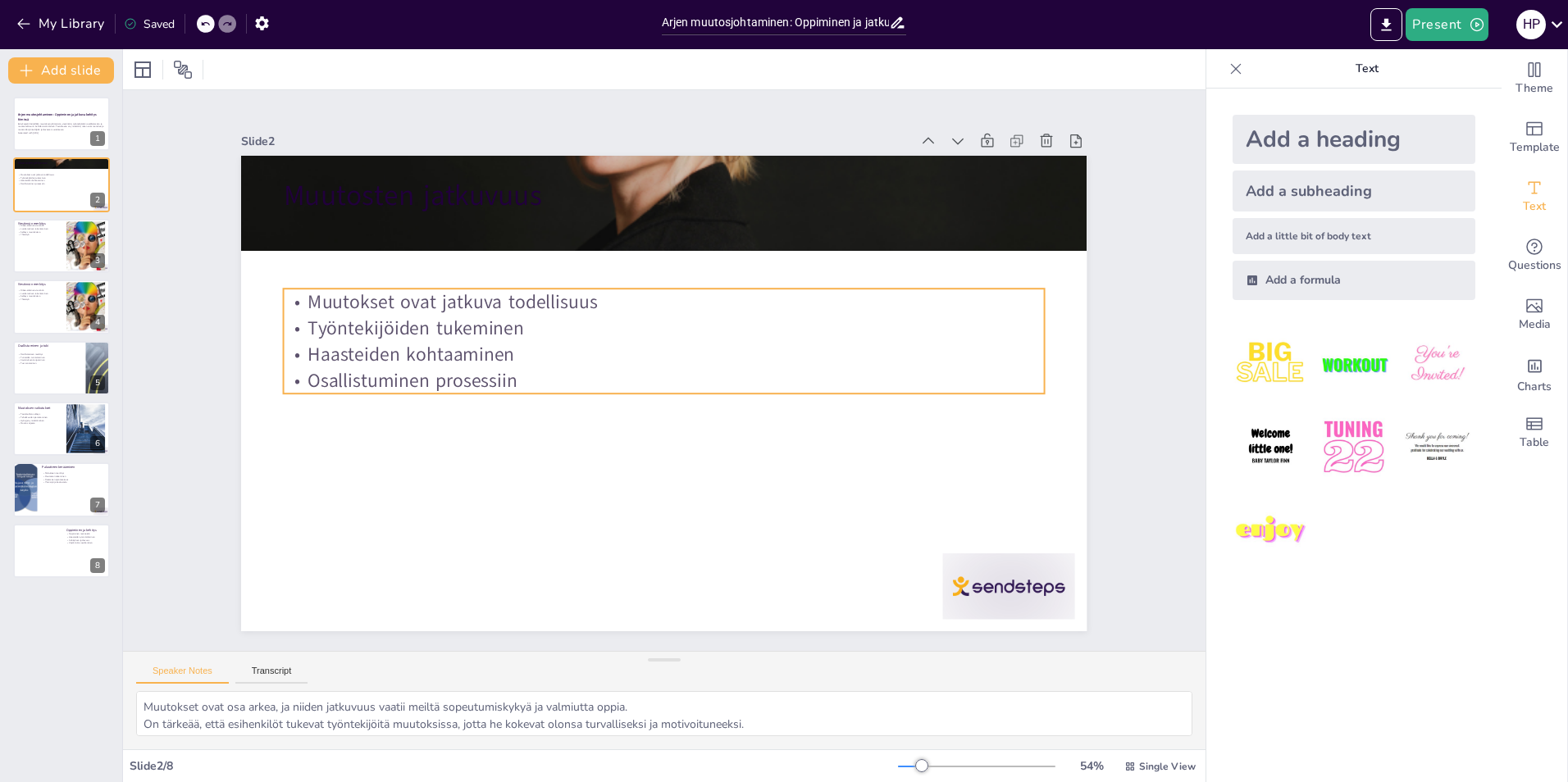
click at [545, 302] on p "Muutokset ovat jatkuva todellisuus" at bounding box center [678, 303] width 750 height 184
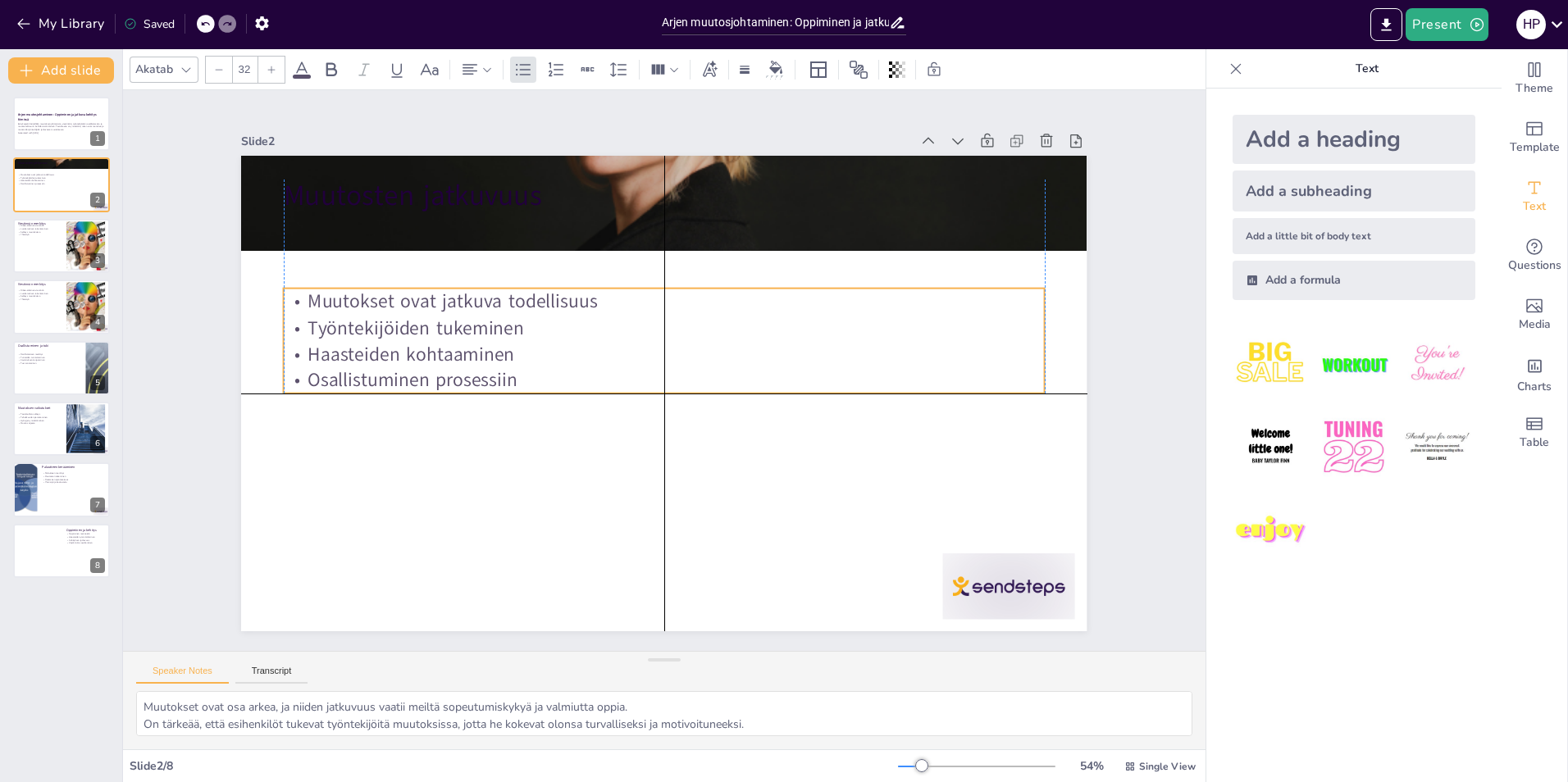
click at [572, 341] on p "Haasteiden kohtaaminen" at bounding box center [664, 353] width 761 height 26
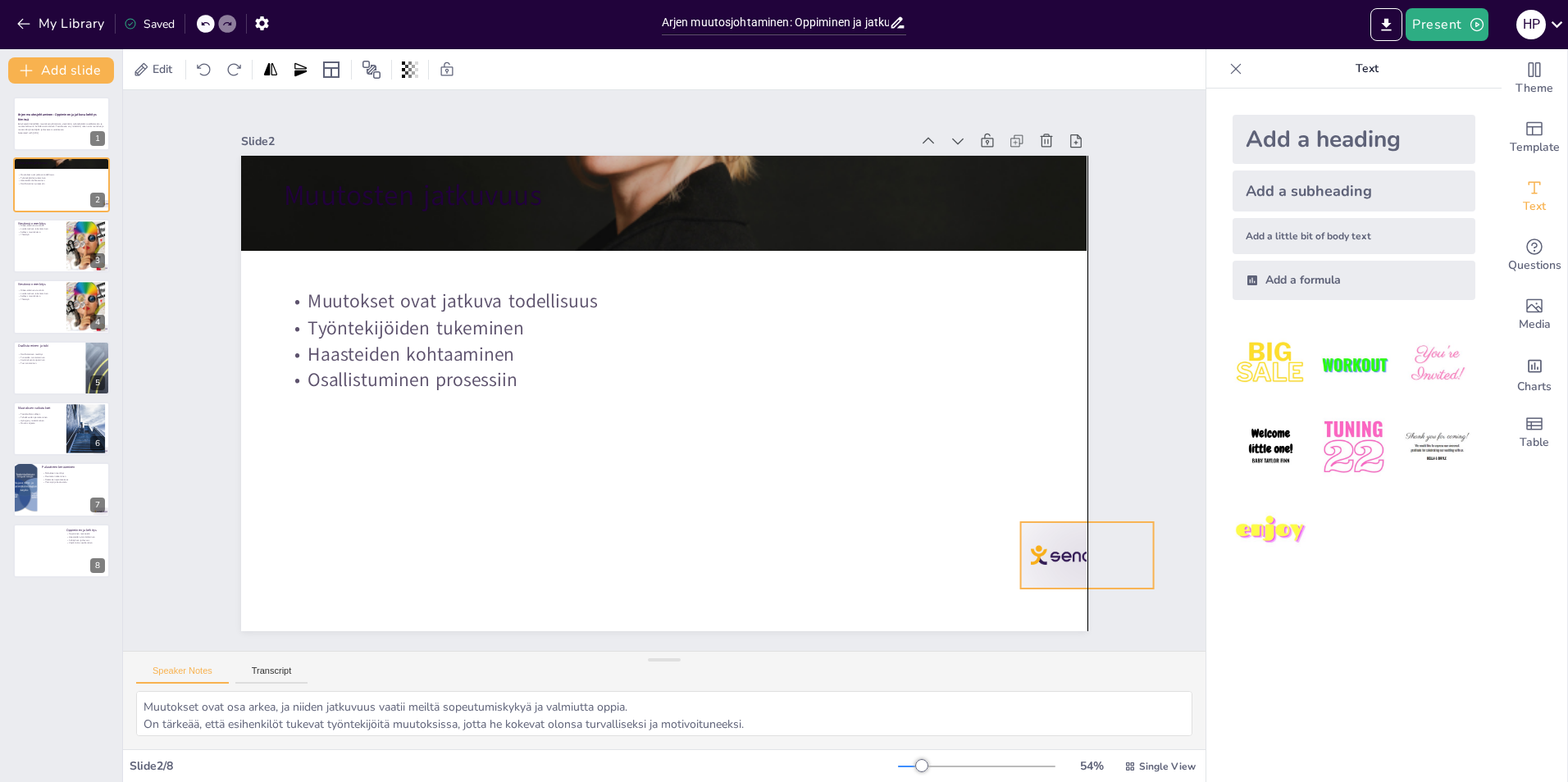
drag, startPoint x: 1071, startPoint y: 559, endPoint x: 1195, endPoint y: 485, distance: 144.4
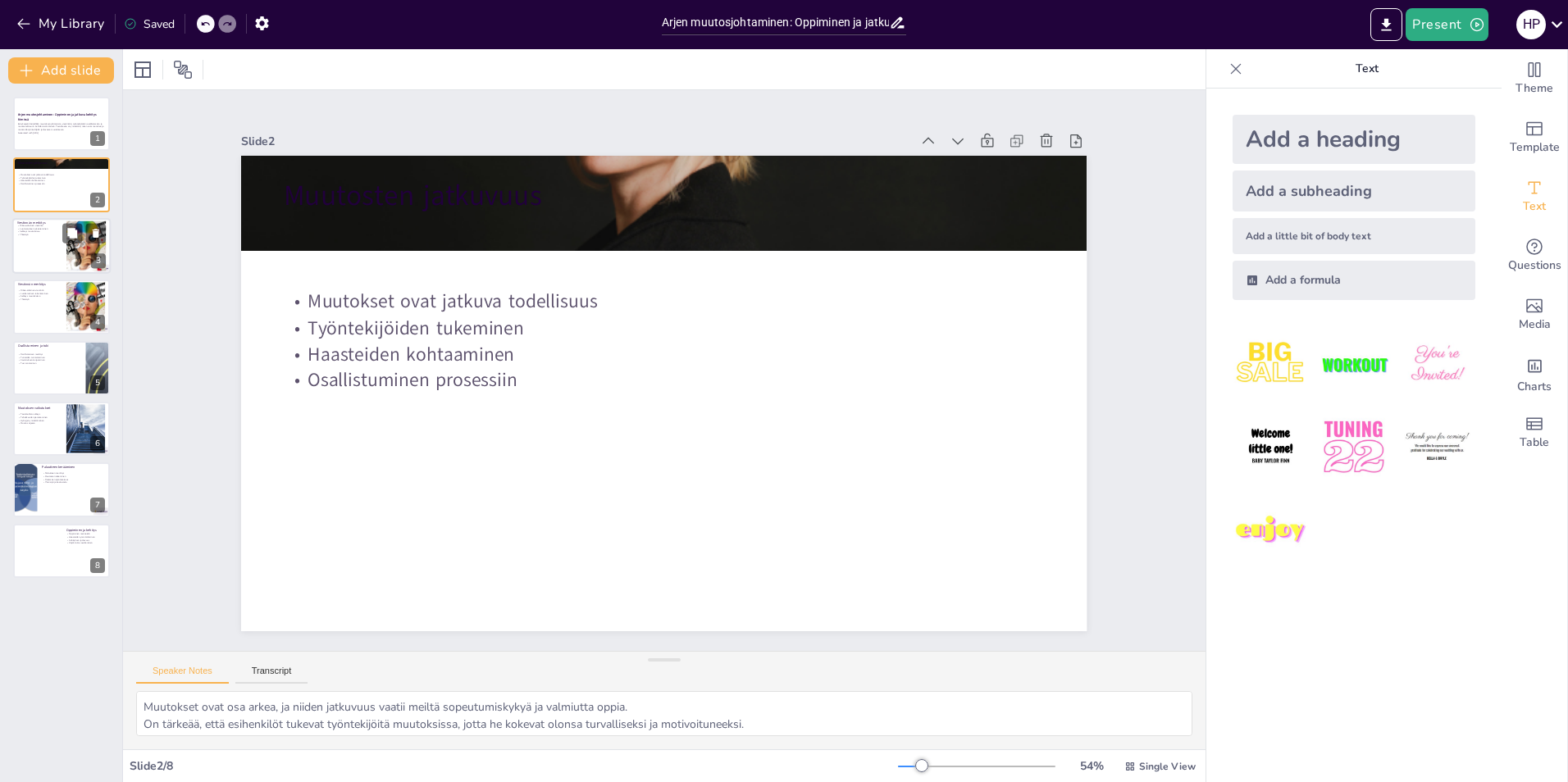
click at [36, 244] on div at bounding box center [61, 246] width 98 height 56
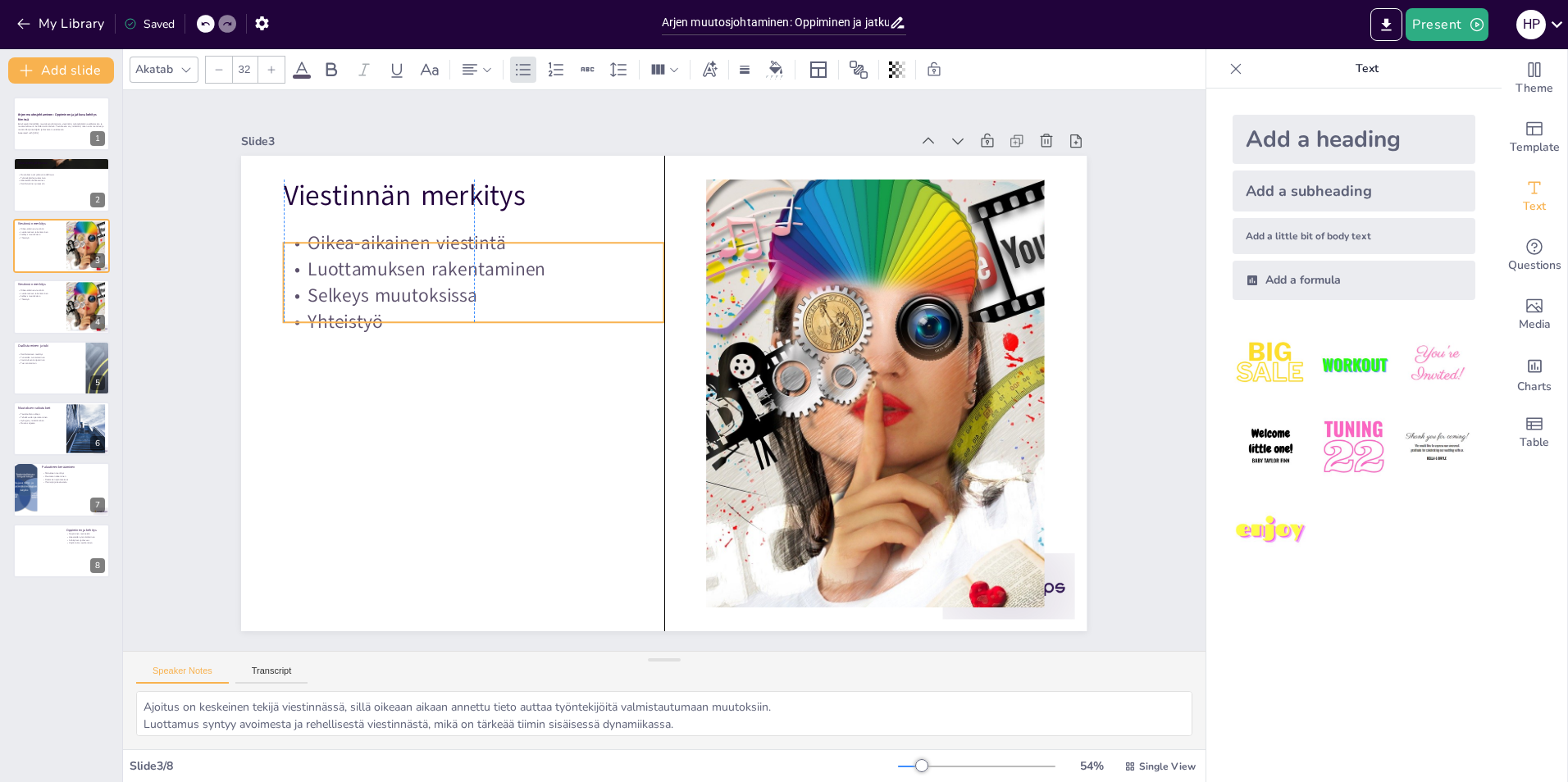
drag, startPoint x: 484, startPoint y: 263, endPoint x: 478, endPoint y: 288, distance: 25.7
click at [478, 288] on p "Selkeys muutoksissa" at bounding box center [482, 276] width 381 height 66
click at [496, 228] on p "Oikea-aikainen viestintä" at bounding box center [505, 207] width 378 height 105
click at [492, 315] on p "Yhteistyö" at bounding box center [474, 322] width 380 height 26
click at [490, 412] on div at bounding box center [662, 393] width 890 height 561
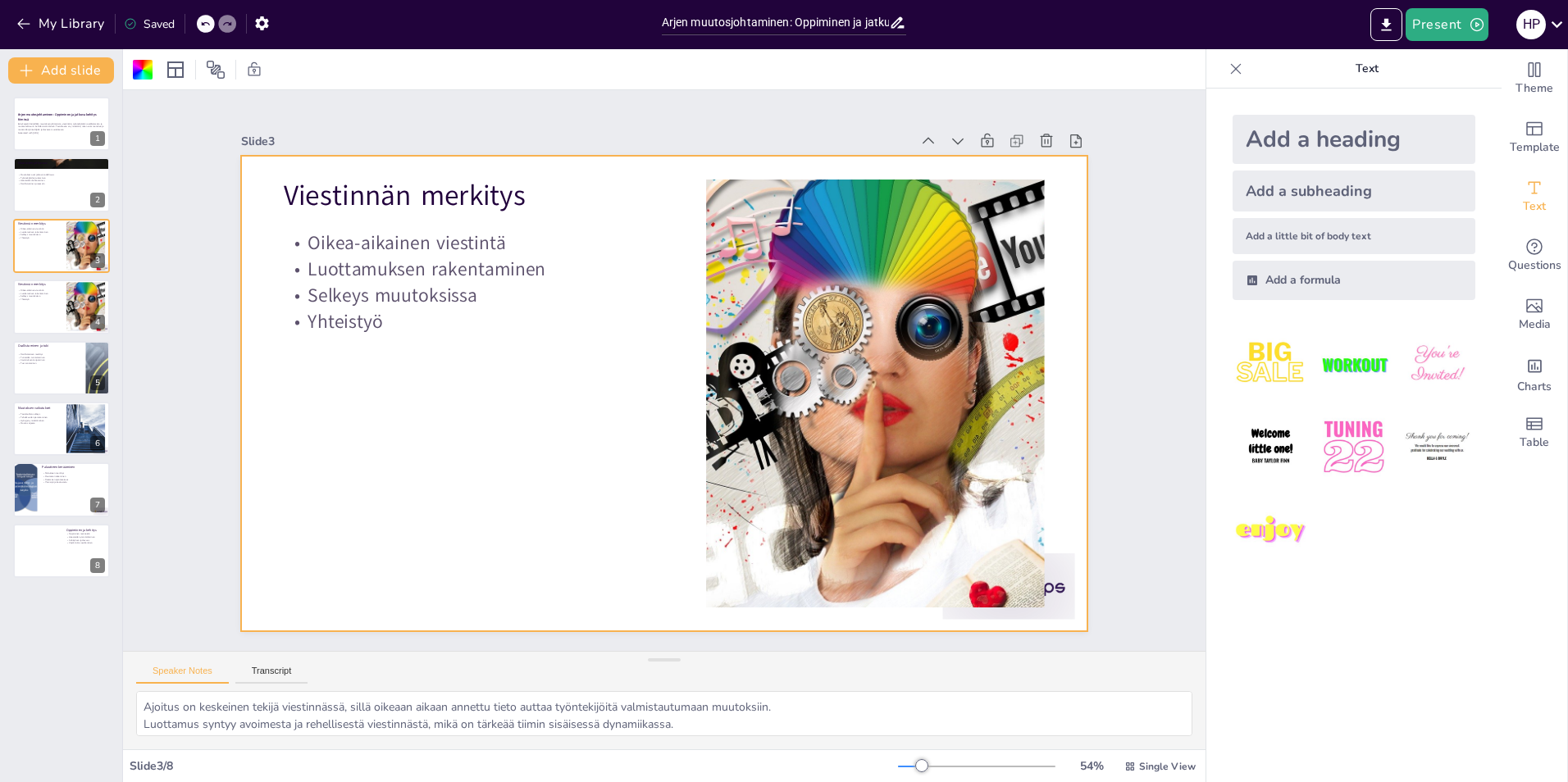
click at [469, 454] on div at bounding box center [662, 393] width 890 height 561
click at [63, 311] on div at bounding box center [61, 306] width 98 height 56
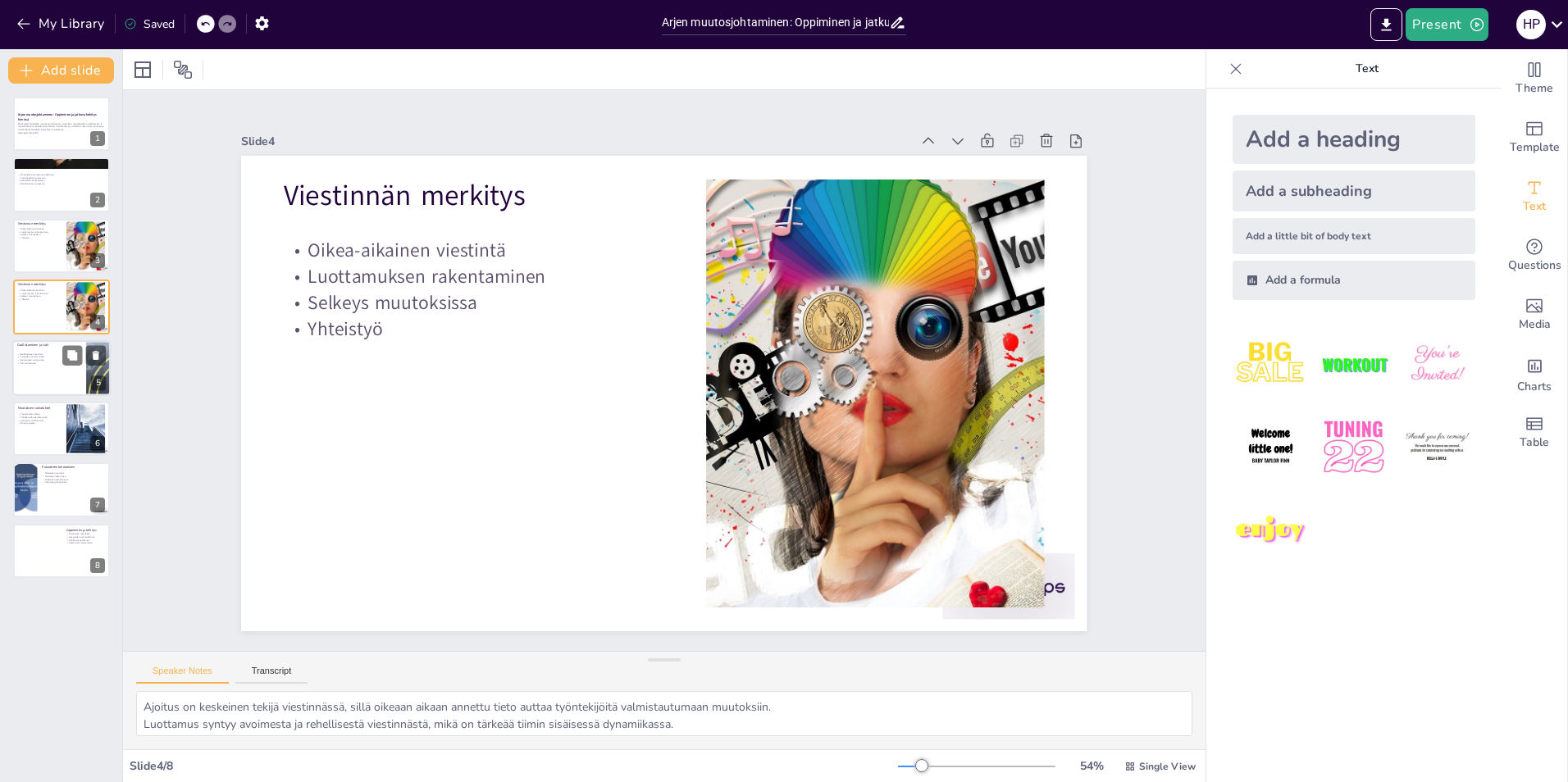
click at [40, 373] on div at bounding box center [61, 368] width 98 height 56
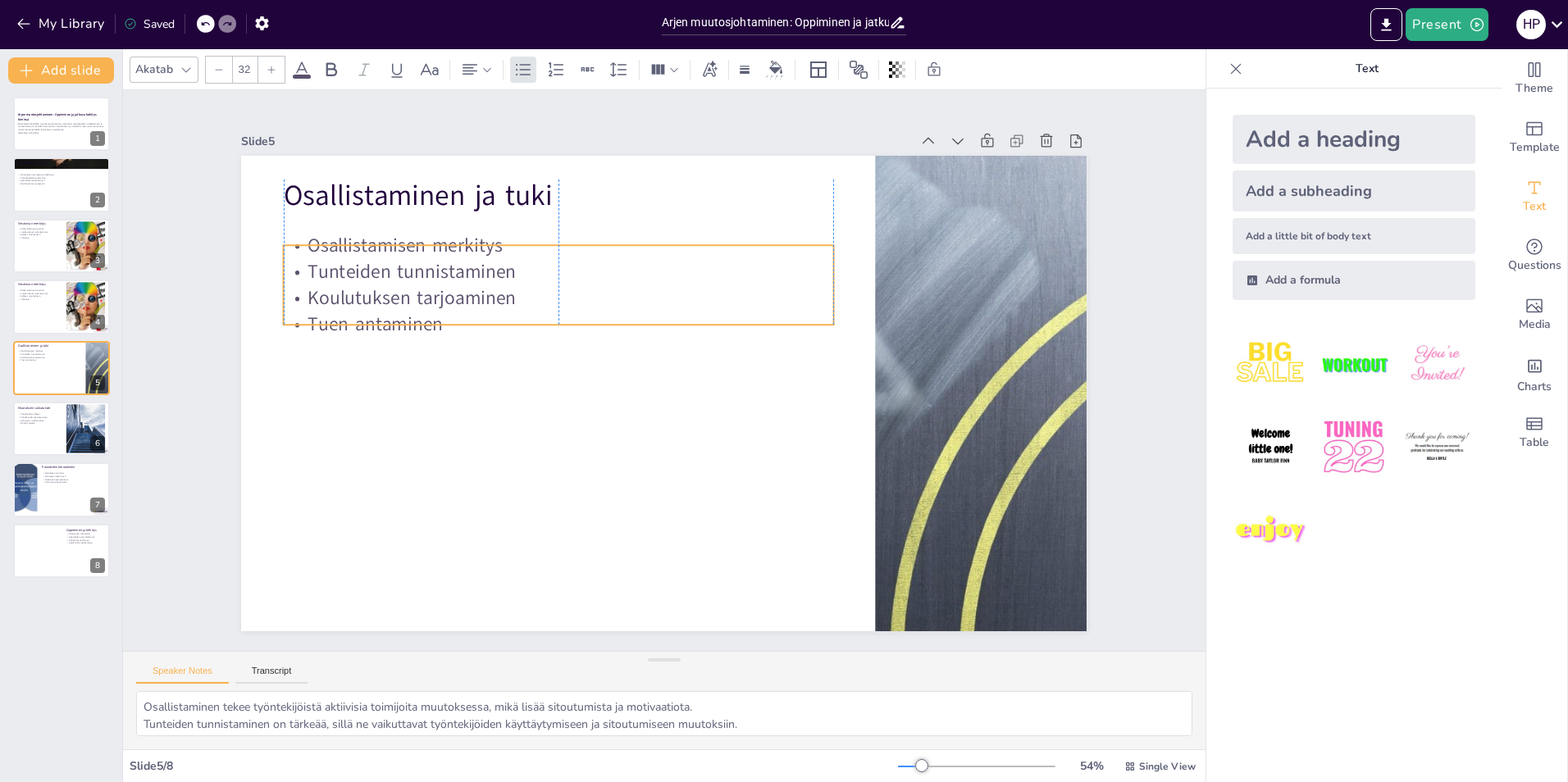
drag, startPoint x: 430, startPoint y: 291, endPoint x: 431, endPoint y: 265, distance: 26.0
click at [431, 265] on p "Tunteiden tunnistaminen" at bounding box center [568, 261] width 549 height 84
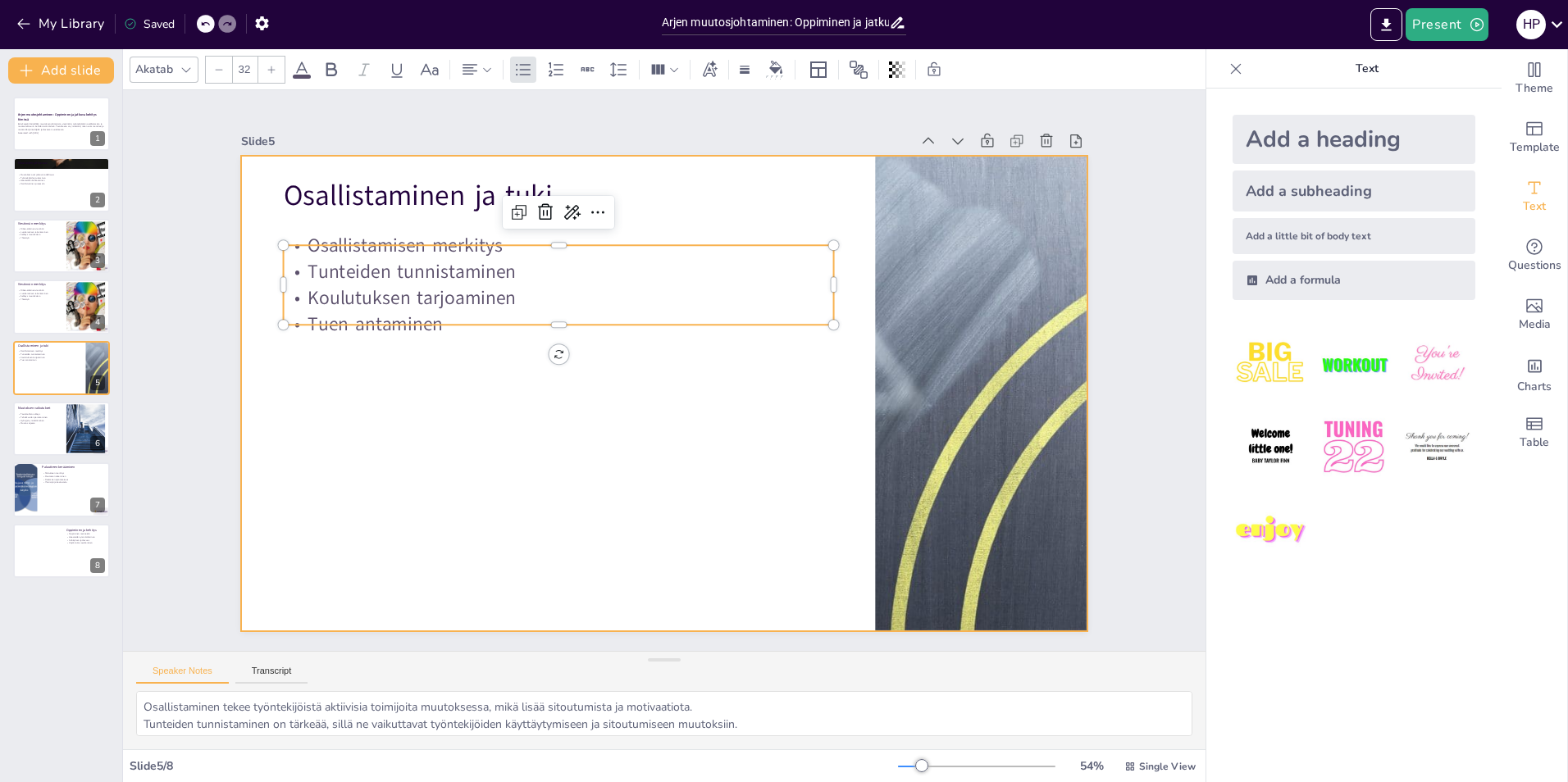
click at [429, 357] on div at bounding box center [662, 392] width 890 height 561
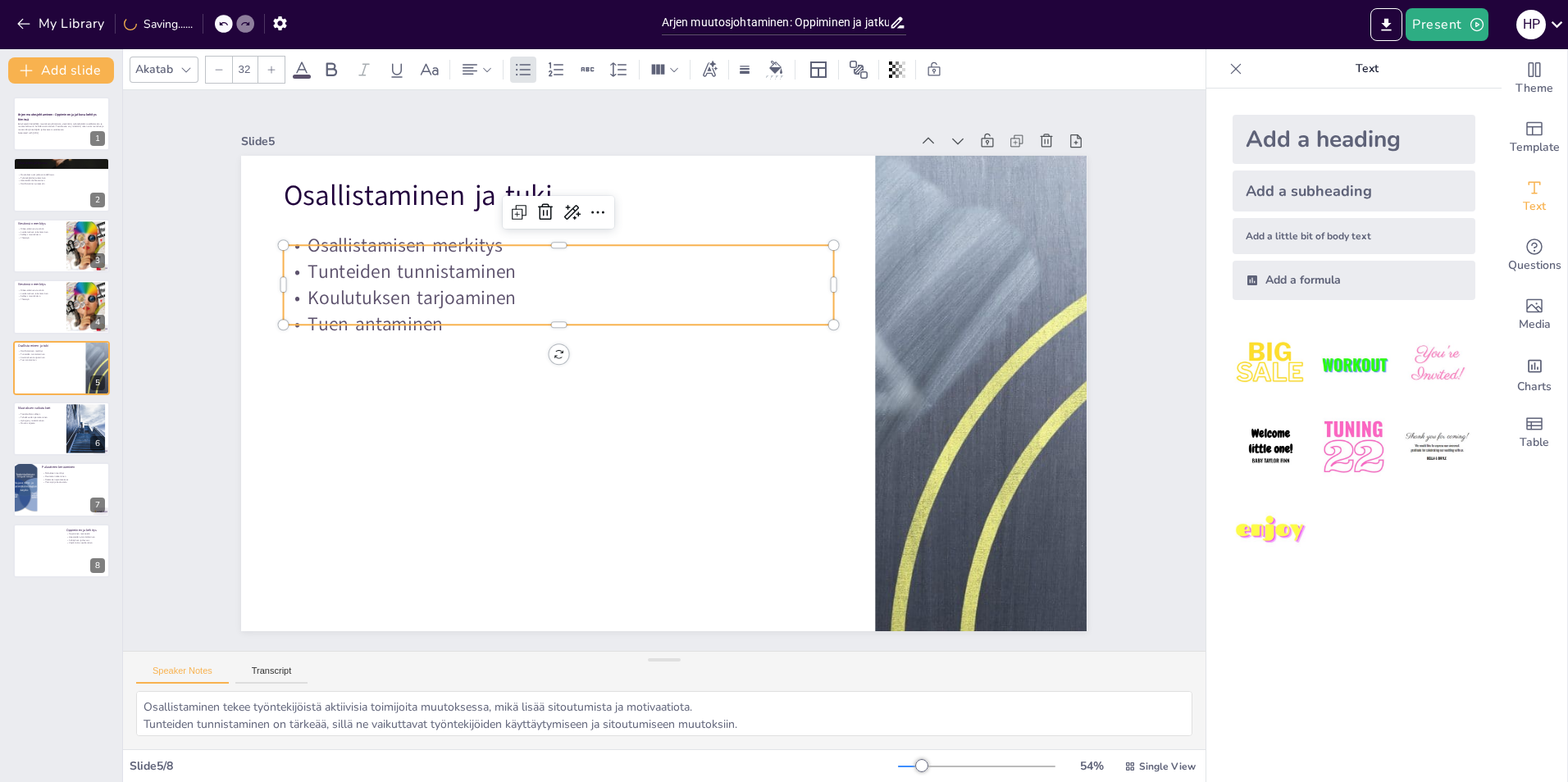
click at [487, 232] on p "Osallistamisen merkitys" at bounding box center [558, 245] width 549 height 26
click at [481, 335] on div at bounding box center [663, 393] width 845 height 475
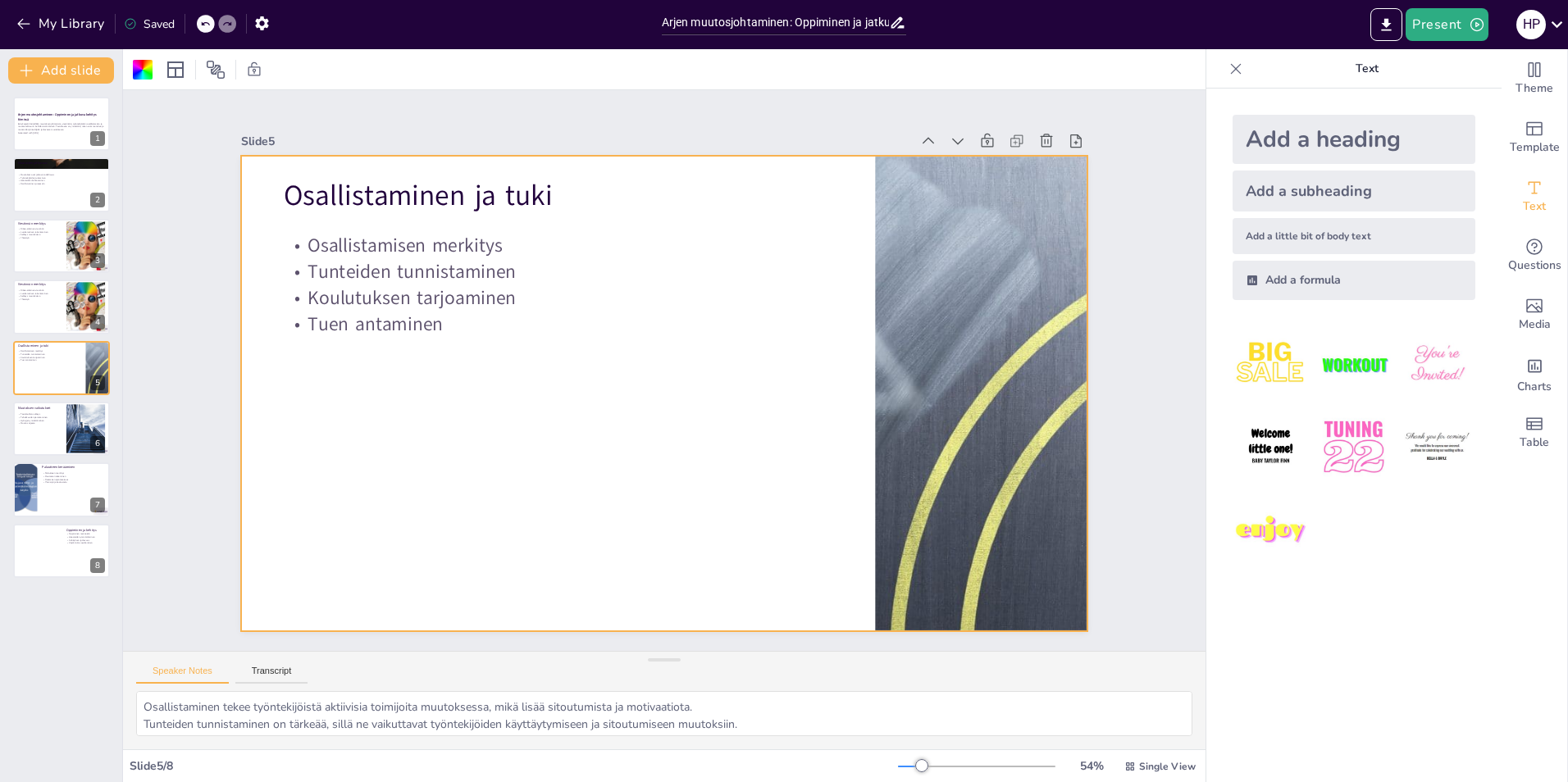
click at [427, 396] on div at bounding box center [662, 393] width 890 height 560
click at [18, 435] on div at bounding box center [61, 429] width 98 height 56
type textarea "Selkeät tavoitteet auttavat työntekijöitä ymmärtämään, mitä muutoksella pyritää…"
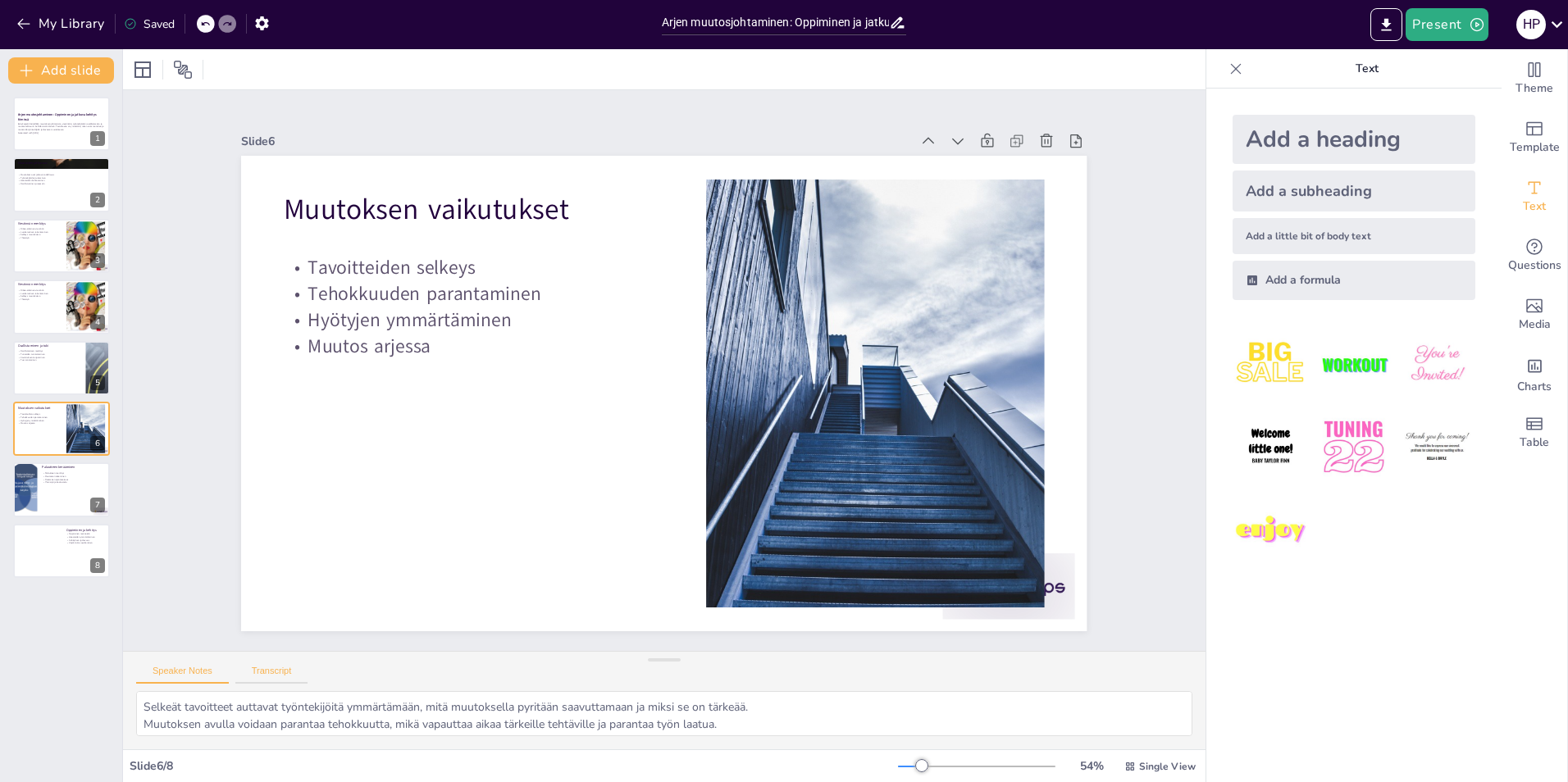
click at [284, 673] on button "Transcript" at bounding box center [272, 674] width 73 height 18
click at [183, 675] on button "Speaker Notes" at bounding box center [182, 674] width 92 height 18
click at [1483, 25] on icon "button" at bounding box center [1476, 24] width 13 height 13
click at [1468, 66] on li "Preview presentation" at bounding box center [1471, 60] width 129 height 26
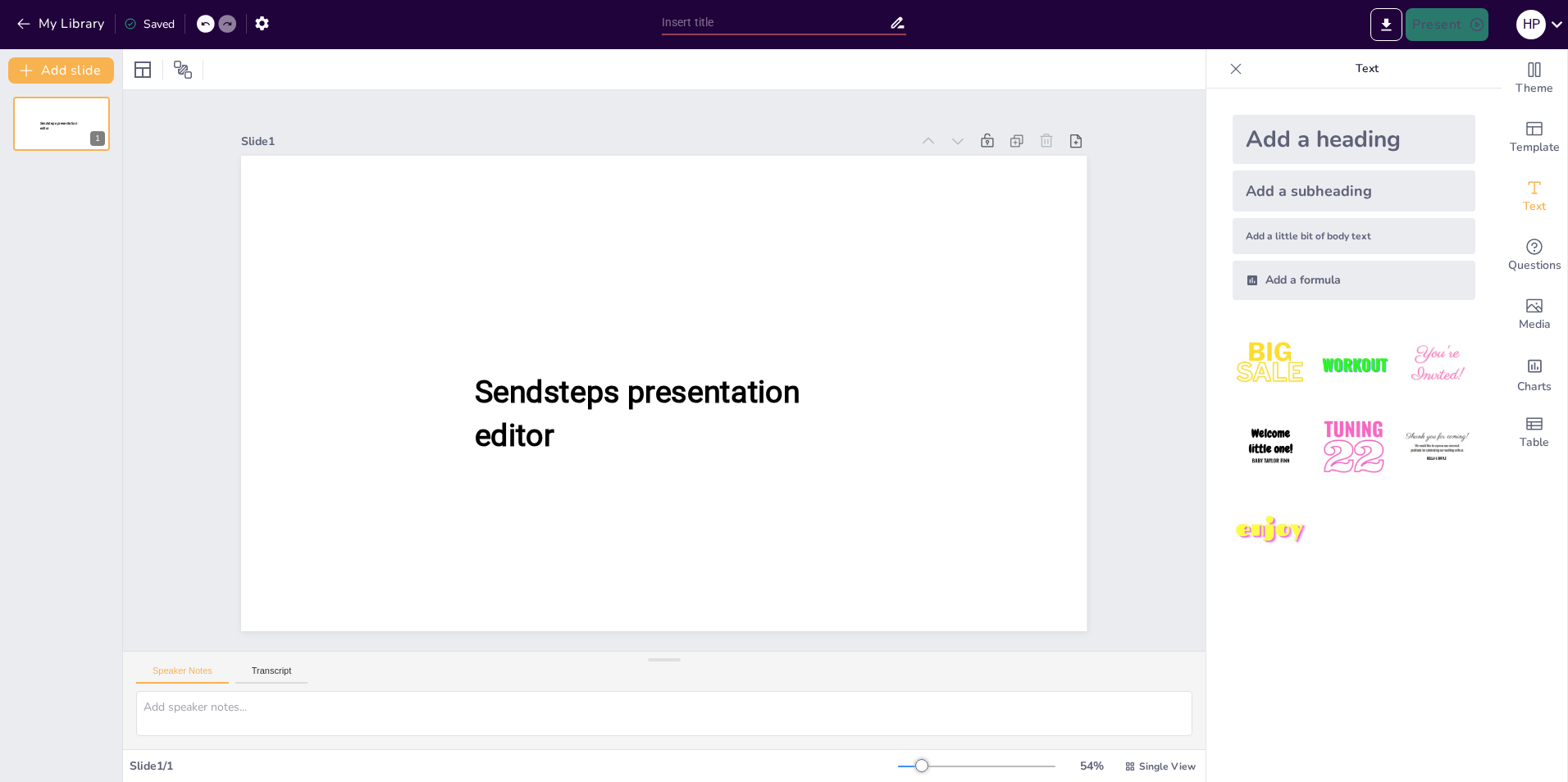
type input "Arjen muutosjohtaminen: Oppiminen ja jatkuva kehitys tiimissä"
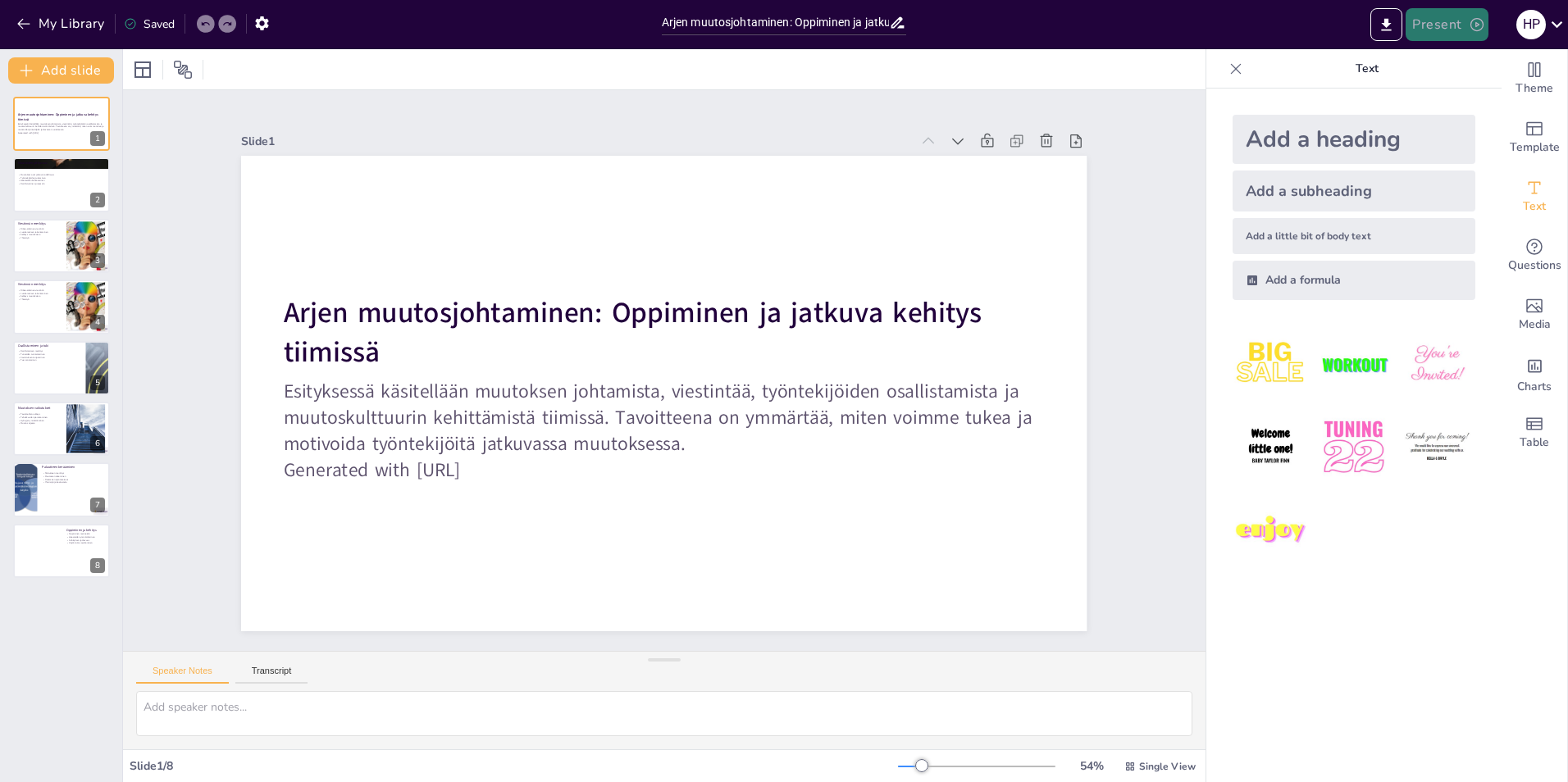
click at [1487, 28] on button "Present" at bounding box center [1446, 25] width 82 height 33
click at [1452, 109] on li "Play presentation" at bounding box center [1471, 101] width 129 height 26
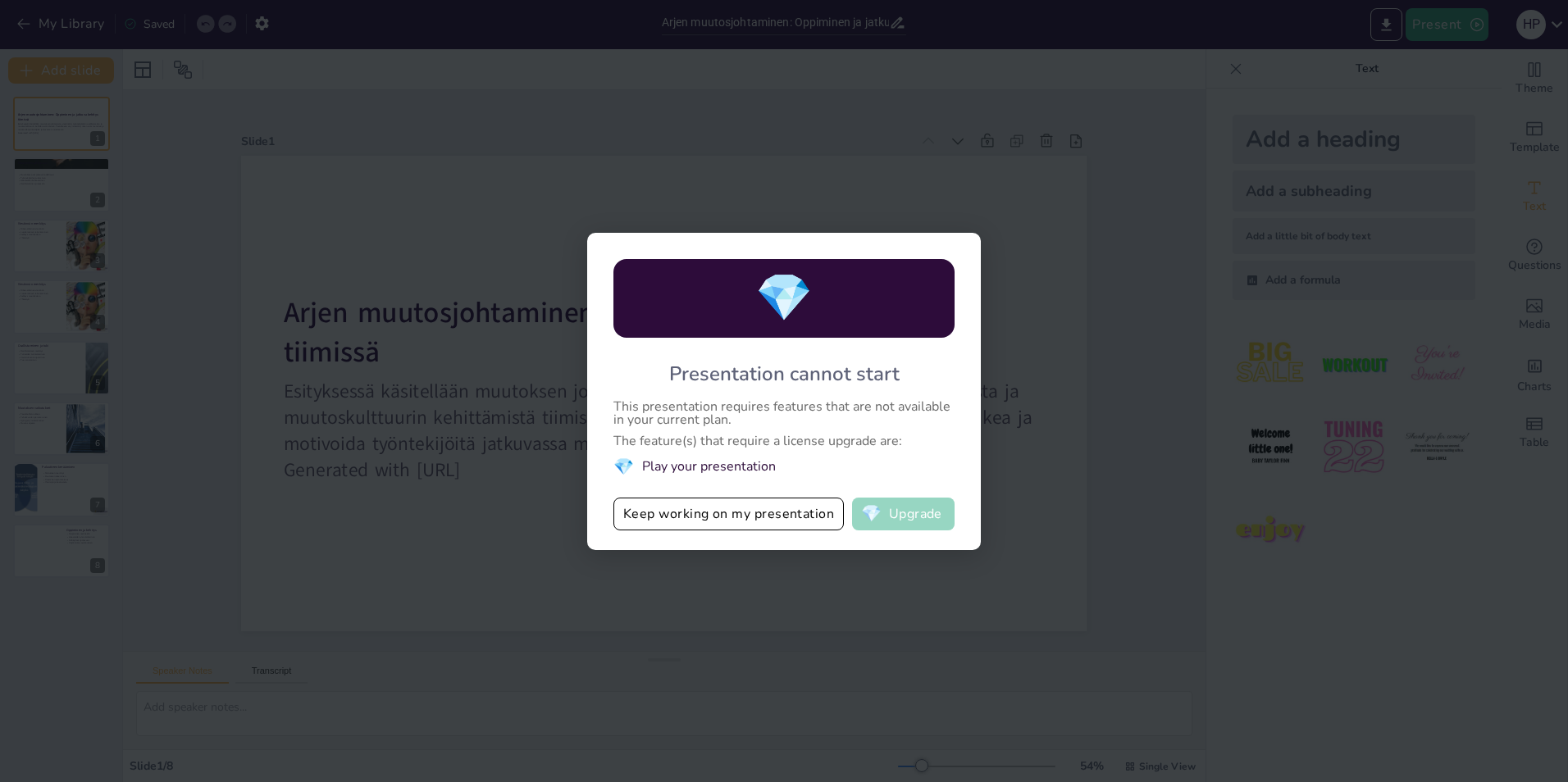
click at [916, 500] on button "💎 Upgrade" at bounding box center [903, 514] width 103 height 33
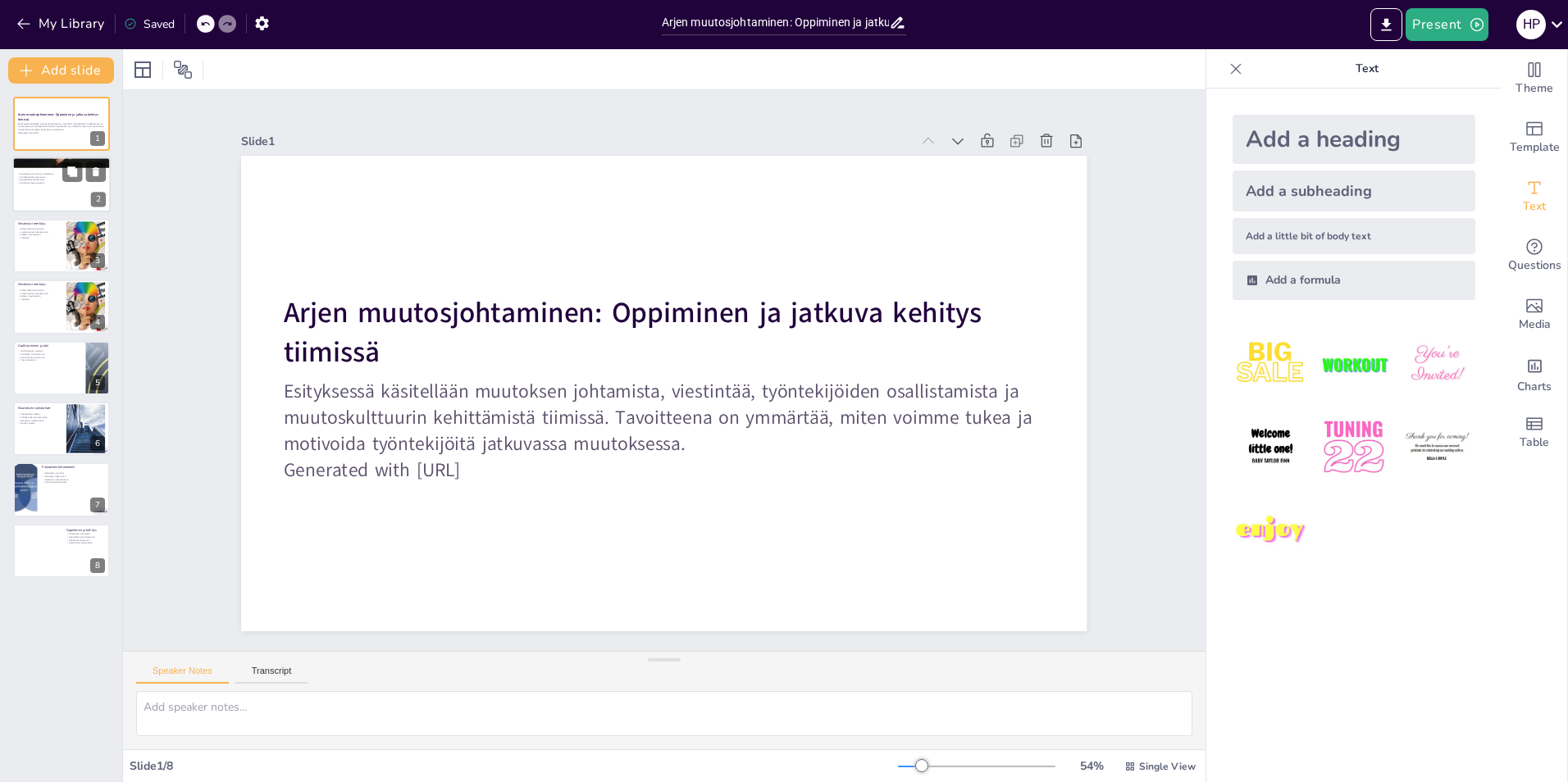
click at [26, 177] on p "Työntekijöiden tukeminen" at bounding box center [61, 177] width 89 height 3
type textarea "Muutokset ovat osa arkea, ja niiden jatkuvuus vaatii meiltä sopeutumiskykyä ja …"
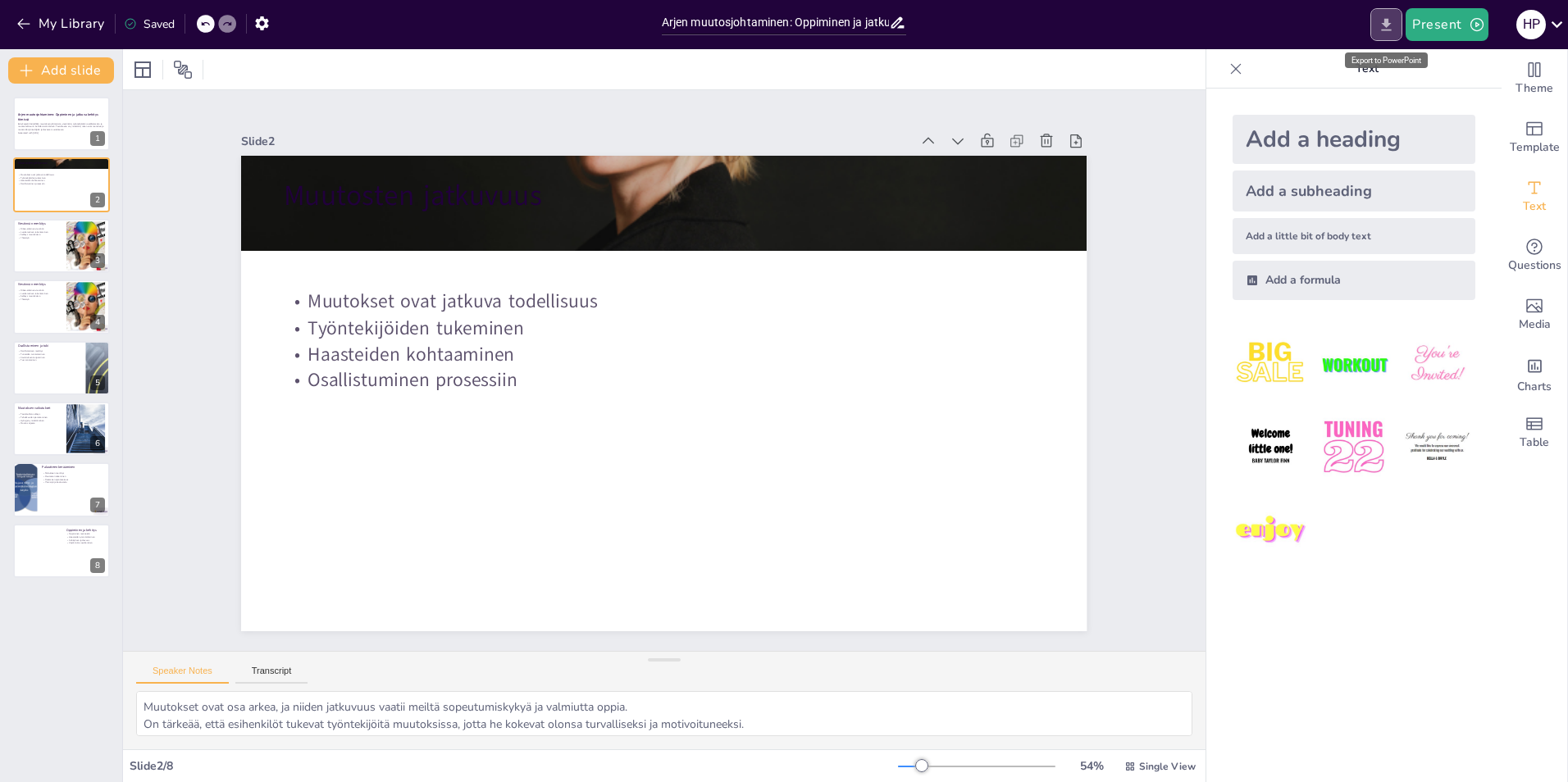
click at [1385, 35] on button "Export to PowerPoint" at bounding box center [1386, 25] width 32 height 33
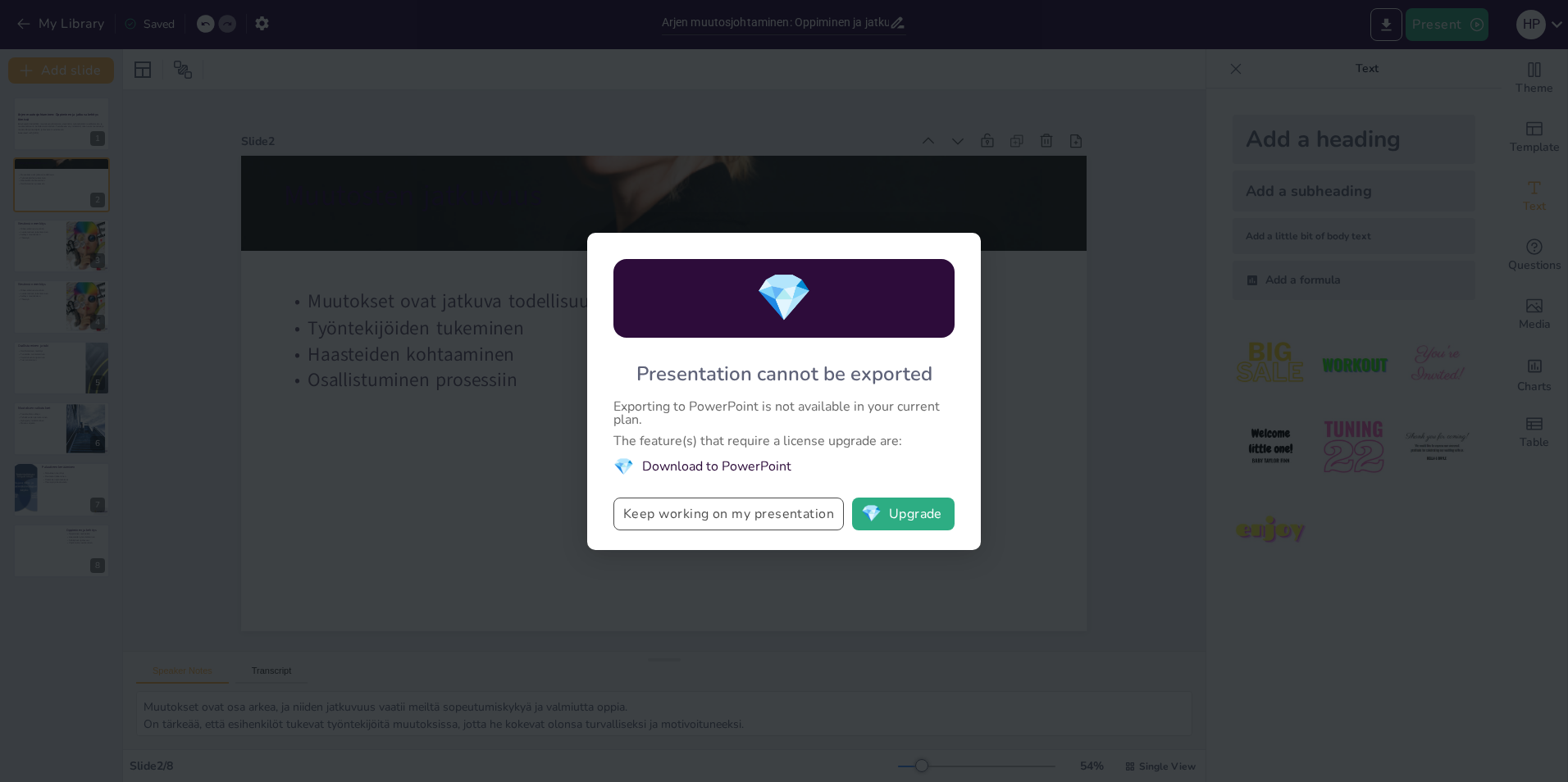
click at [711, 506] on button "Keep working on my presentation" at bounding box center [728, 514] width 230 height 33
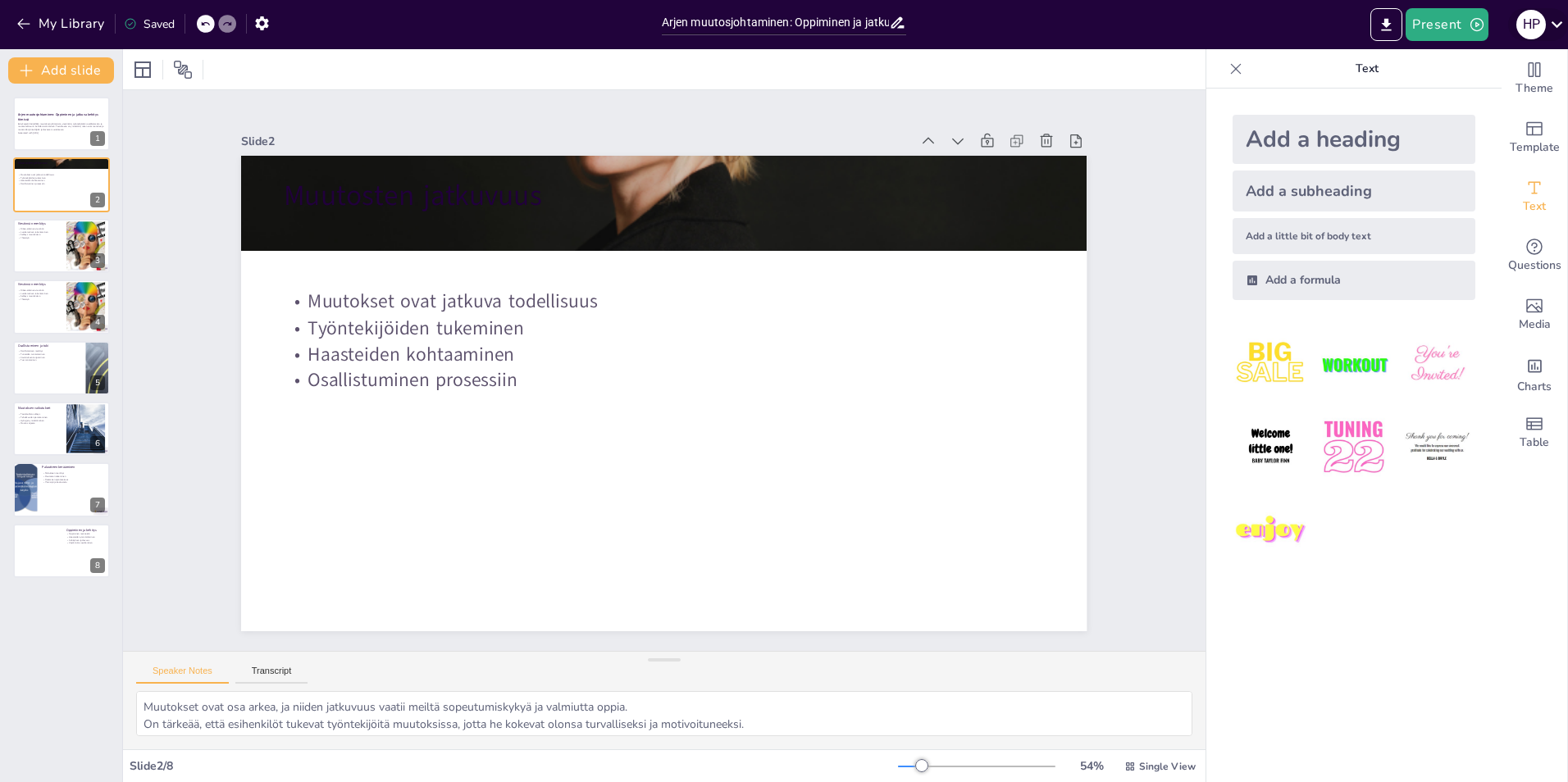
click at [1540, 24] on div "H P" at bounding box center [1531, 24] width 29 height 29
click at [1452, 18] on div at bounding box center [784, 391] width 1568 height 782
click at [1477, 33] on button "Present" at bounding box center [1446, 25] width 82 height 33
click at [1462, 69] on li "Preview presentation" at bounding box center [1471, 60] width 129 height 26
